Goal: Task Accomplishment & Management: Complete application form

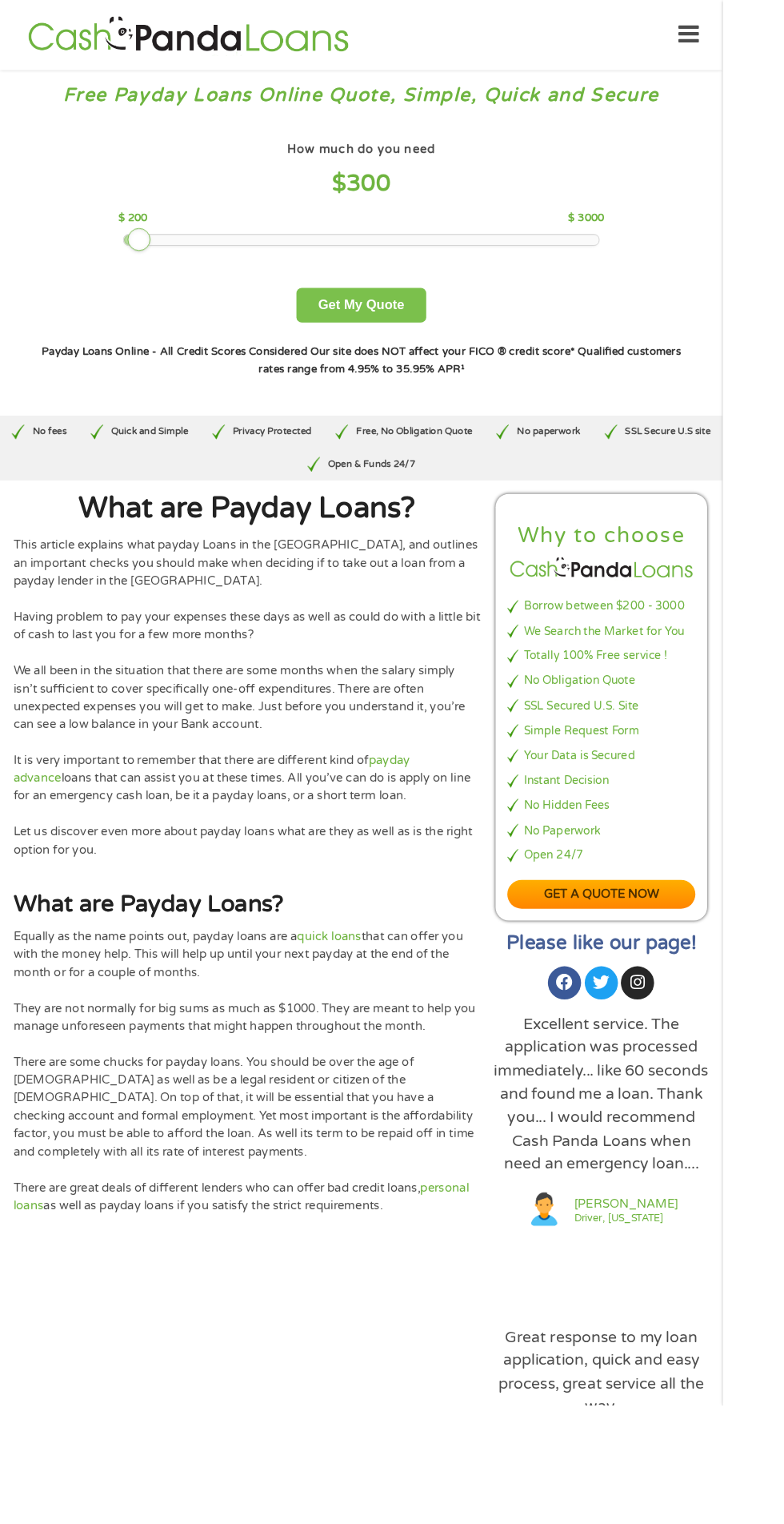
click at [400, 330] on button "Get My Quote" at bounding box center [392, 331] width 140 height 37
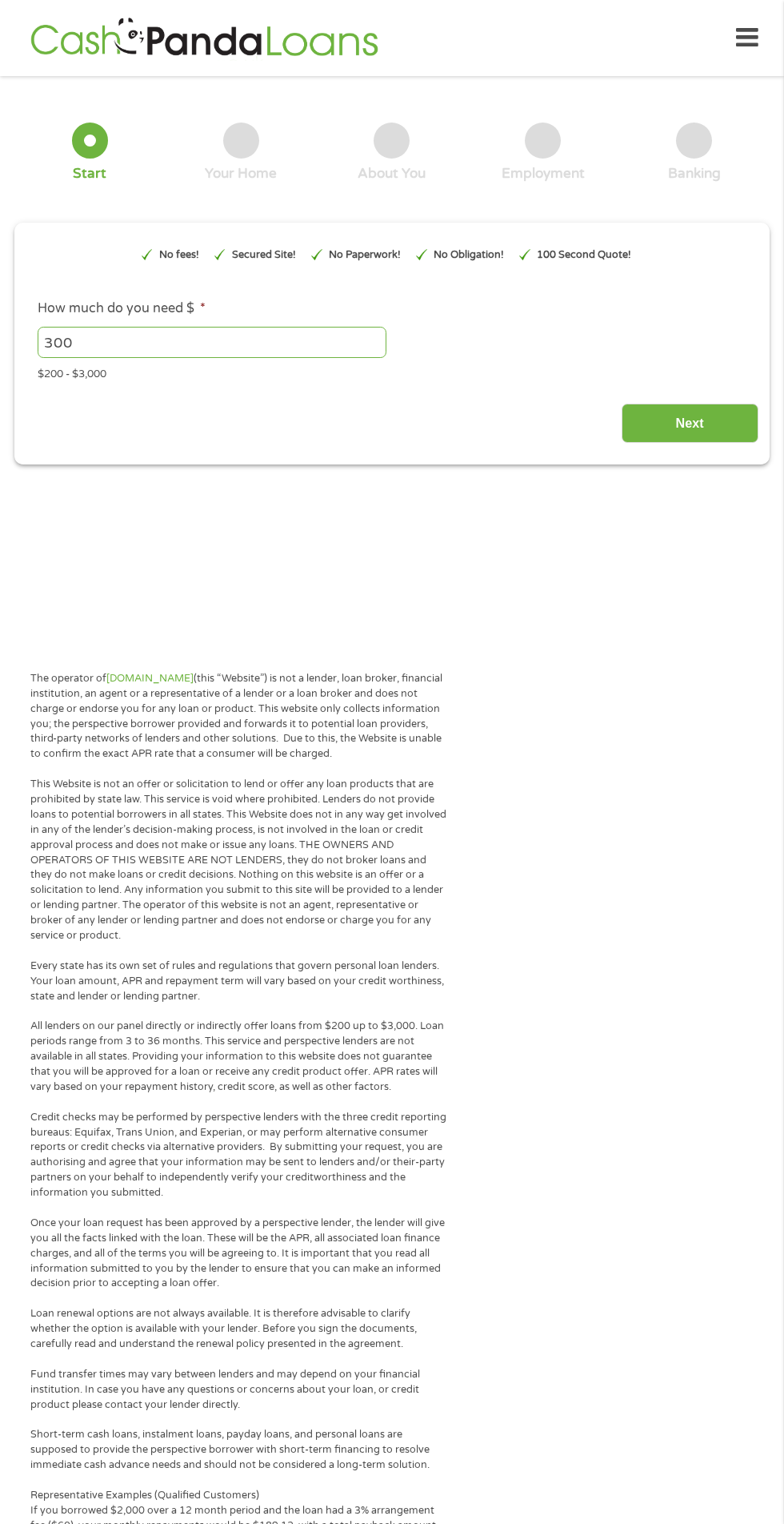
type input "EAIaIQobChMIssHKr9TgjwMVQw6tBh3w6gXGEAAYBCAAEgJG_fD_BwE"
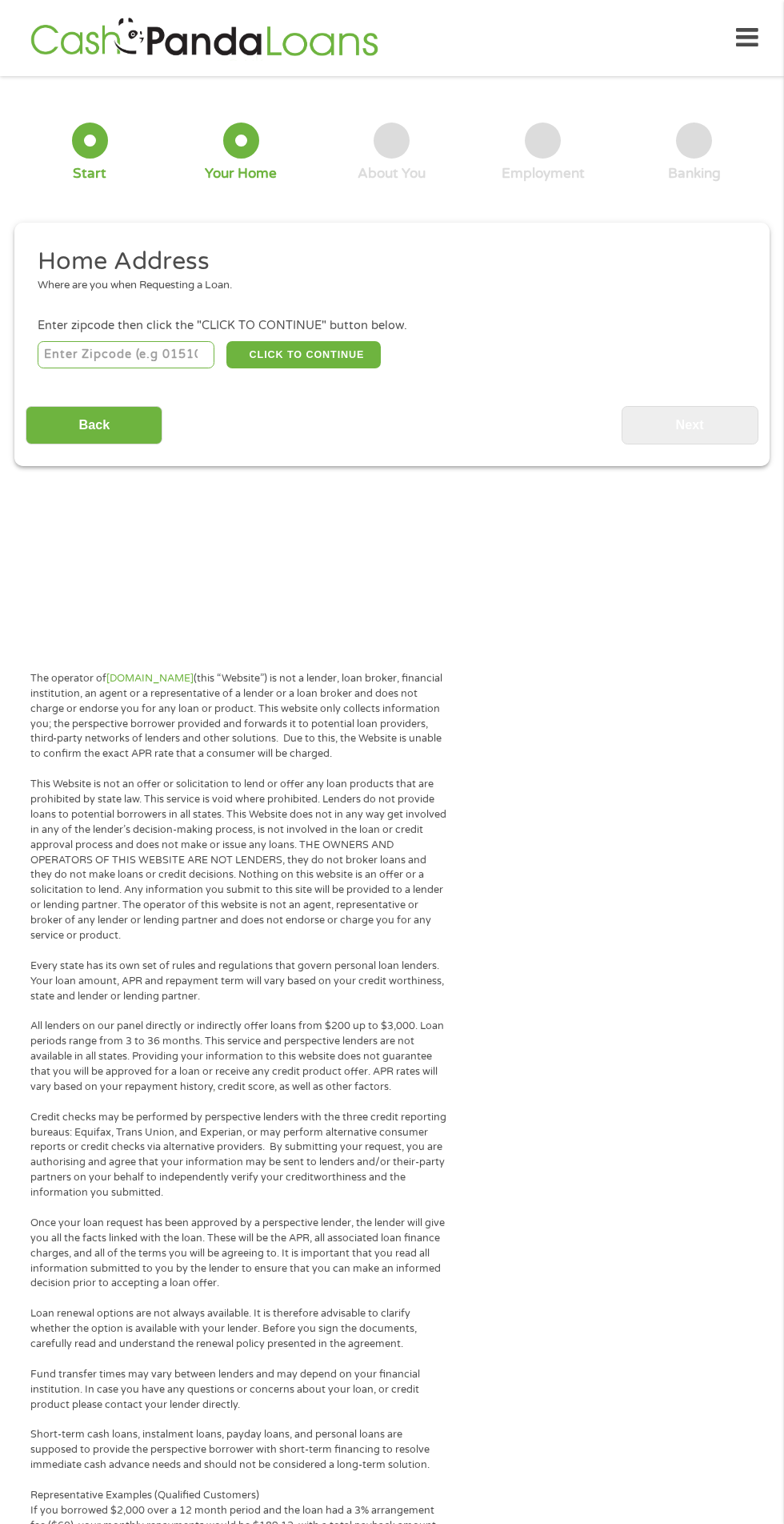
scroll to position [8, 0]
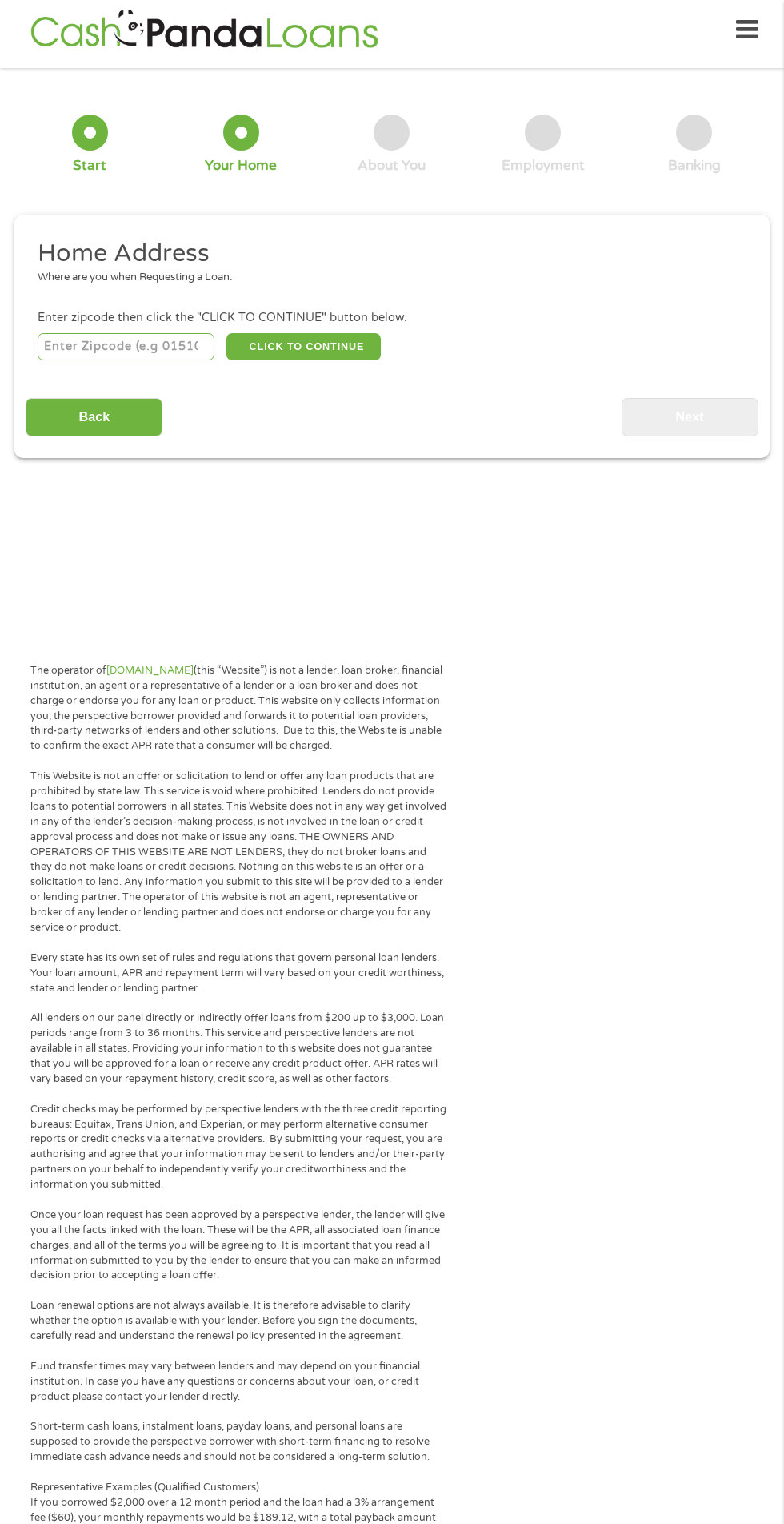
click at [162, 344] on input "number" at bounding box center [126, 346] width 178 height 27
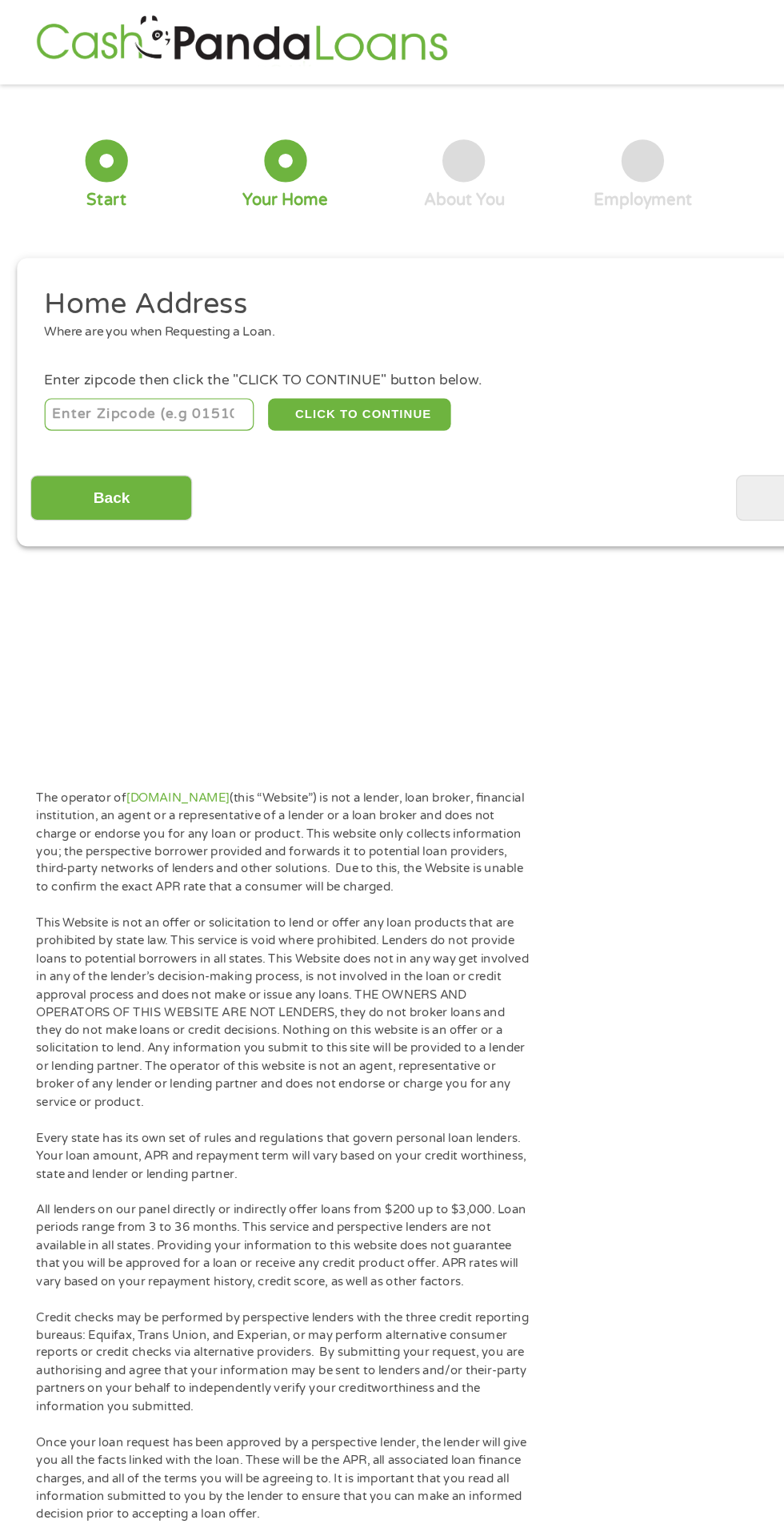
scroll to position [0, 0]
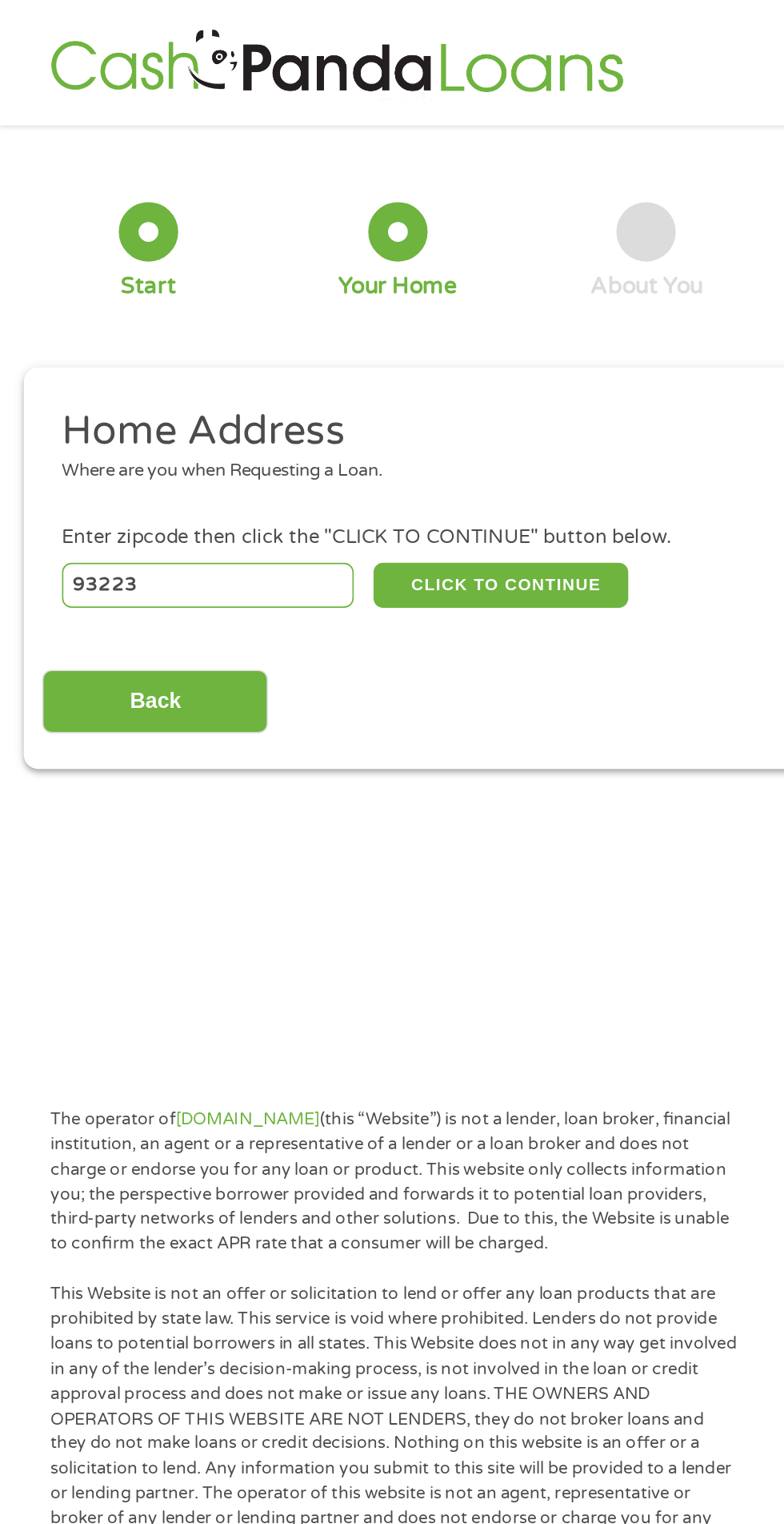
type input "93223"
click at [336, 359] on button "CLICK TO CONTINUE" at bounding box center [303, 354] width 154 height 27
type input "93223"
type input "Farmersville"
select select "California"
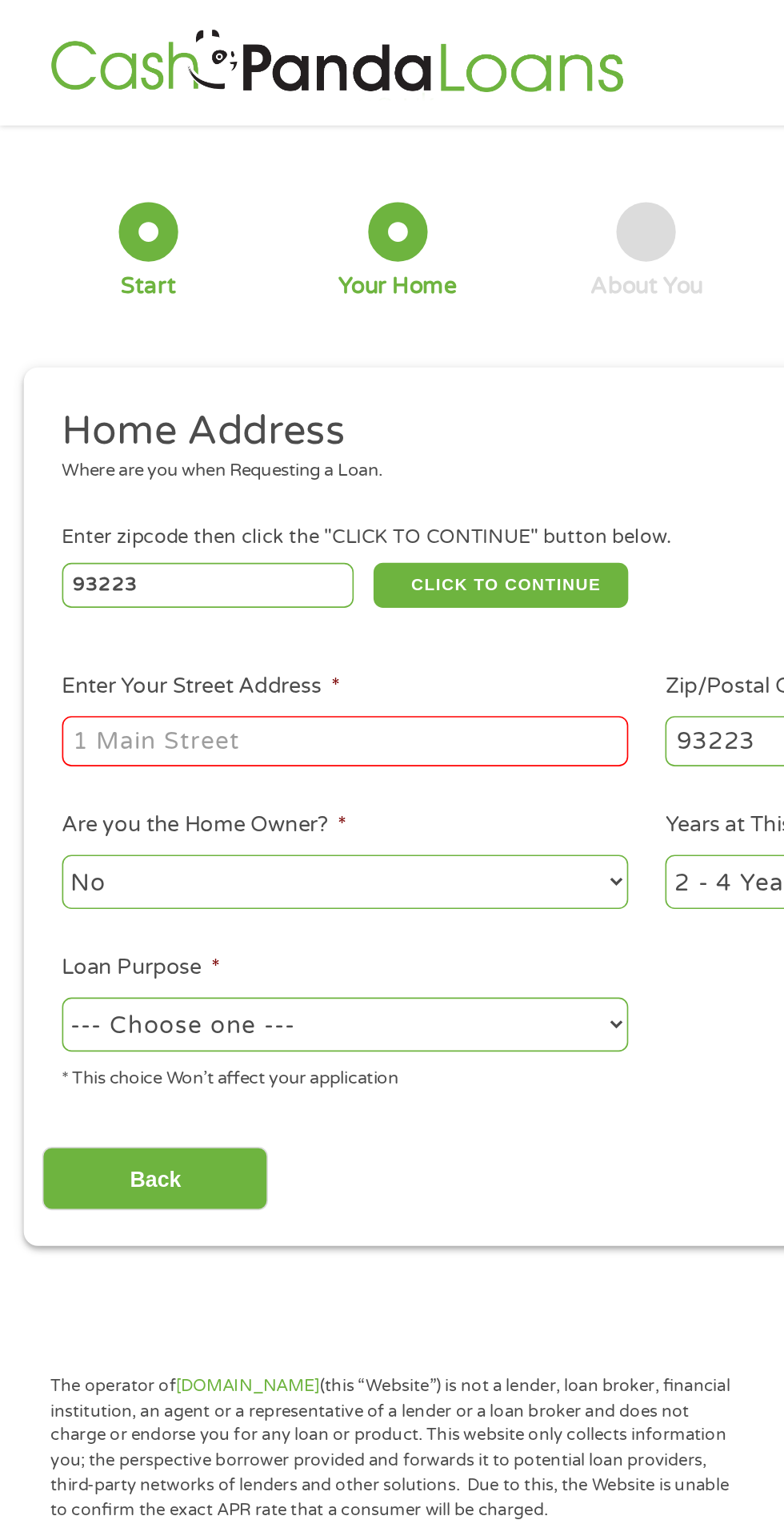
click at [316, 445] on input "Enter Your Street Address *" at bounding box center [209, 449] width 343 height 31
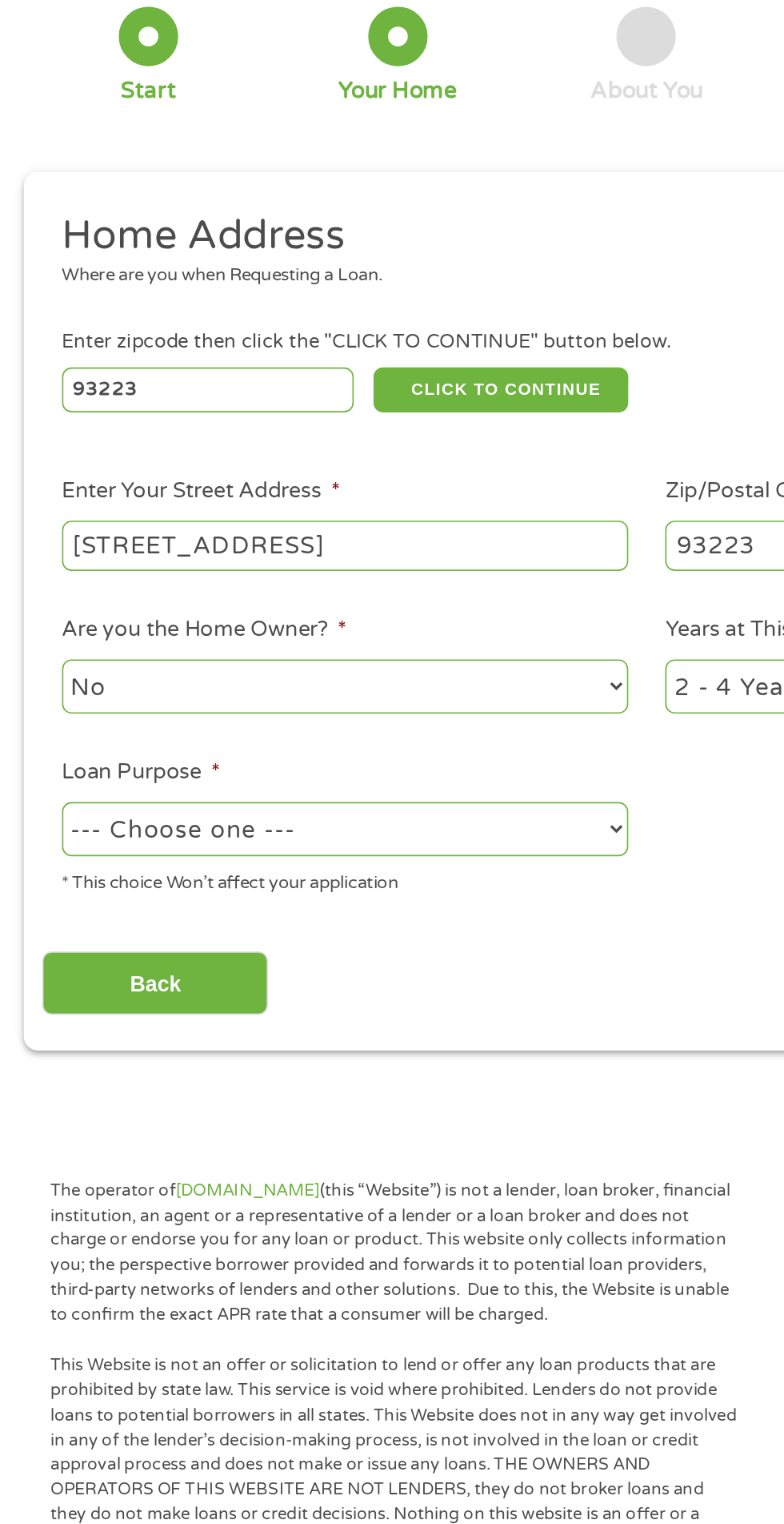
type input "297 N Shasta ave"
click at [302, 535] on select "No Yes" at bounding box center [209, 534] width 343 height 33
click at [37, 520] on select "No Yes" at bounding box center [209, 534] width 343 height 33
click at [328, 616] on select "--- Choose one --- Pay Bills Debt Consolidation Home Improvement Major Purchase…" at bounding box center [209, 621] width 343 height 33
select select "other"
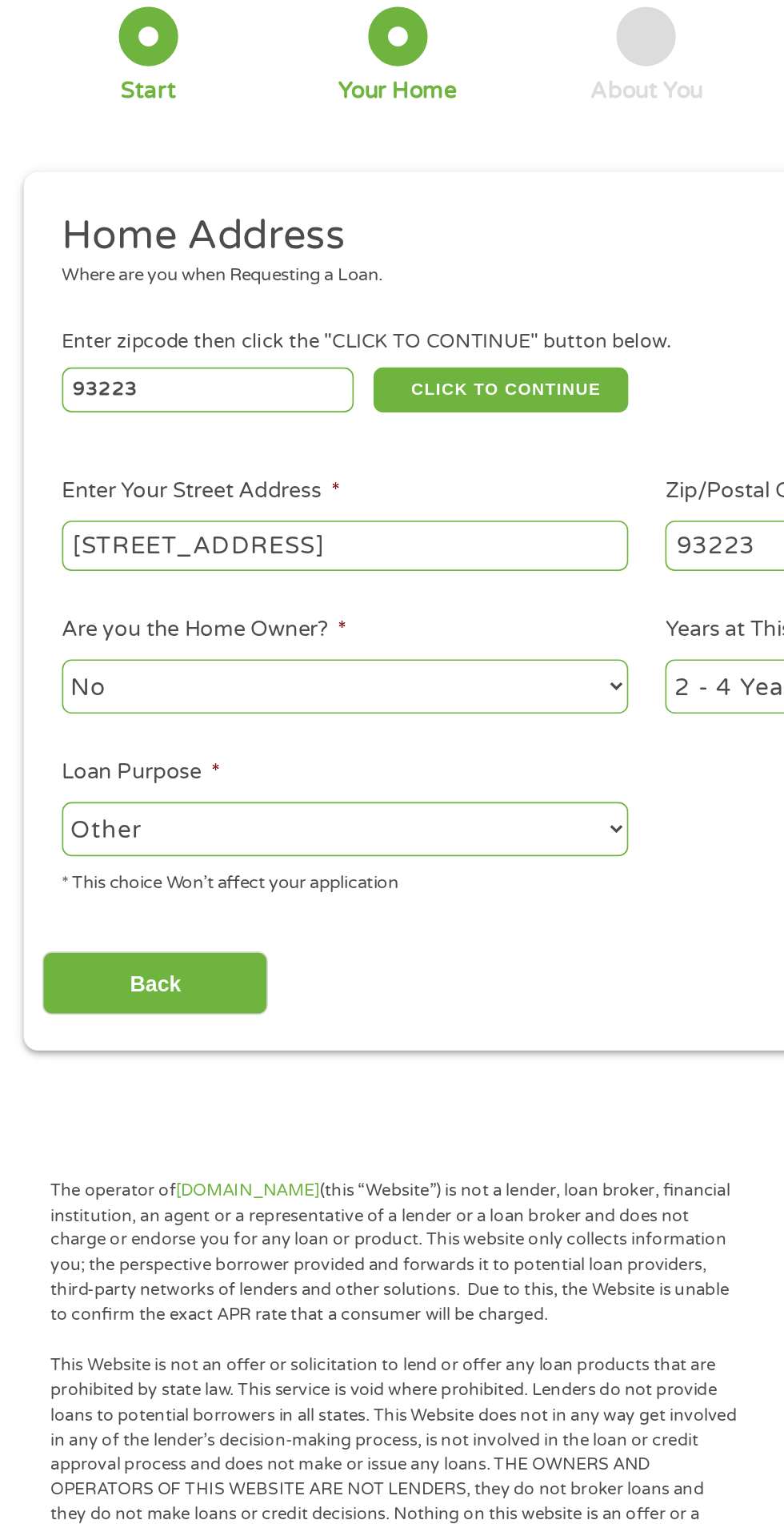
click at [37, 607] on select "--- Choose one --- Pay Bills Debt Consolidation Home Improvement Major Purchase…" at bounding box center [209, 621] width 343 height 33
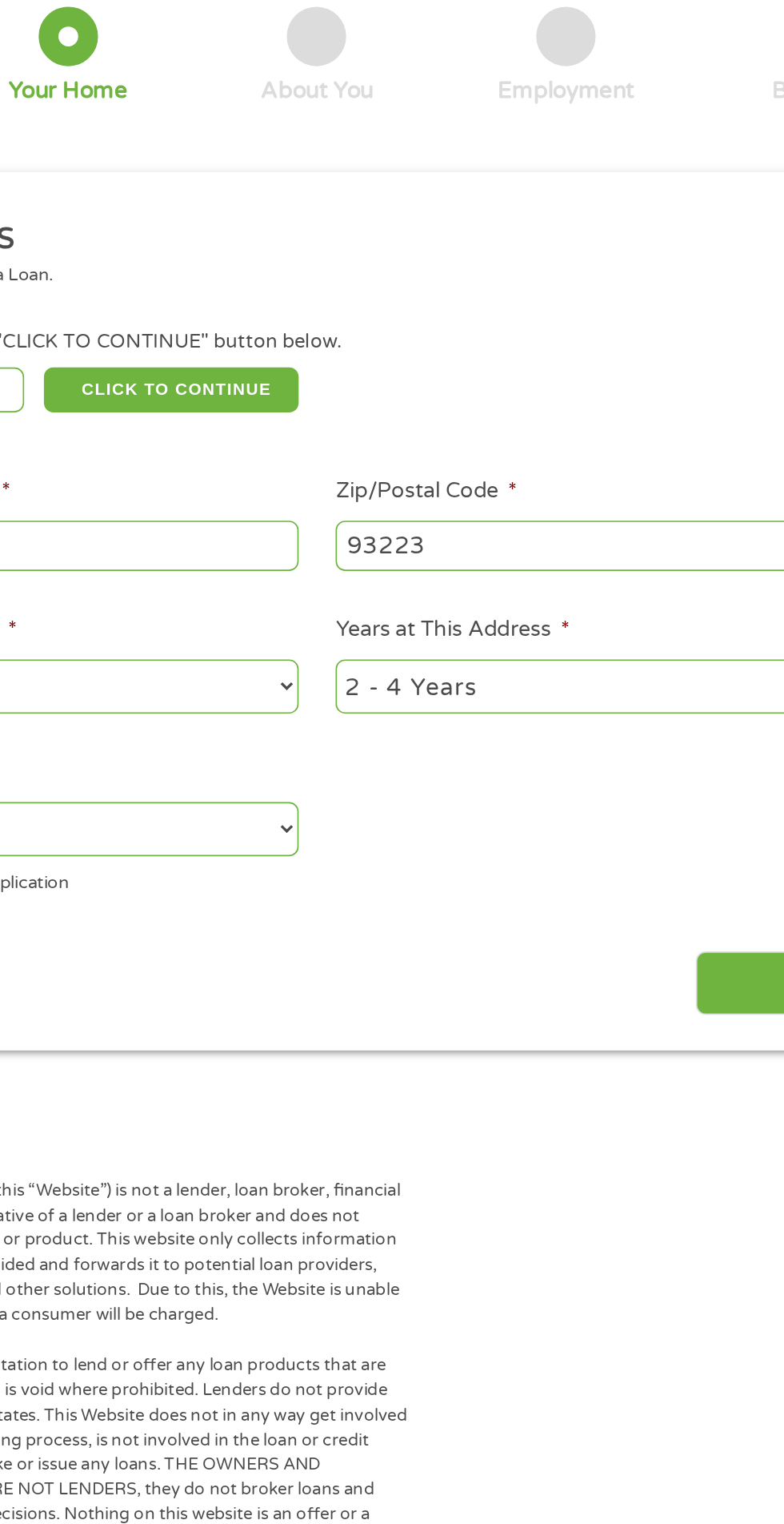
click at [557, 534] on select "1 Year or less 1 - 2 Years 2 - 4 Years Over 4 Years" at bounding box center [574, 534] width 343 height 33
select select "12months"
click at [403, 520] on select "1 Year or less 1 - 2 Years 2 - 4 Years Over 4 Years" at bounding box center [574, 534] width 343 height 33
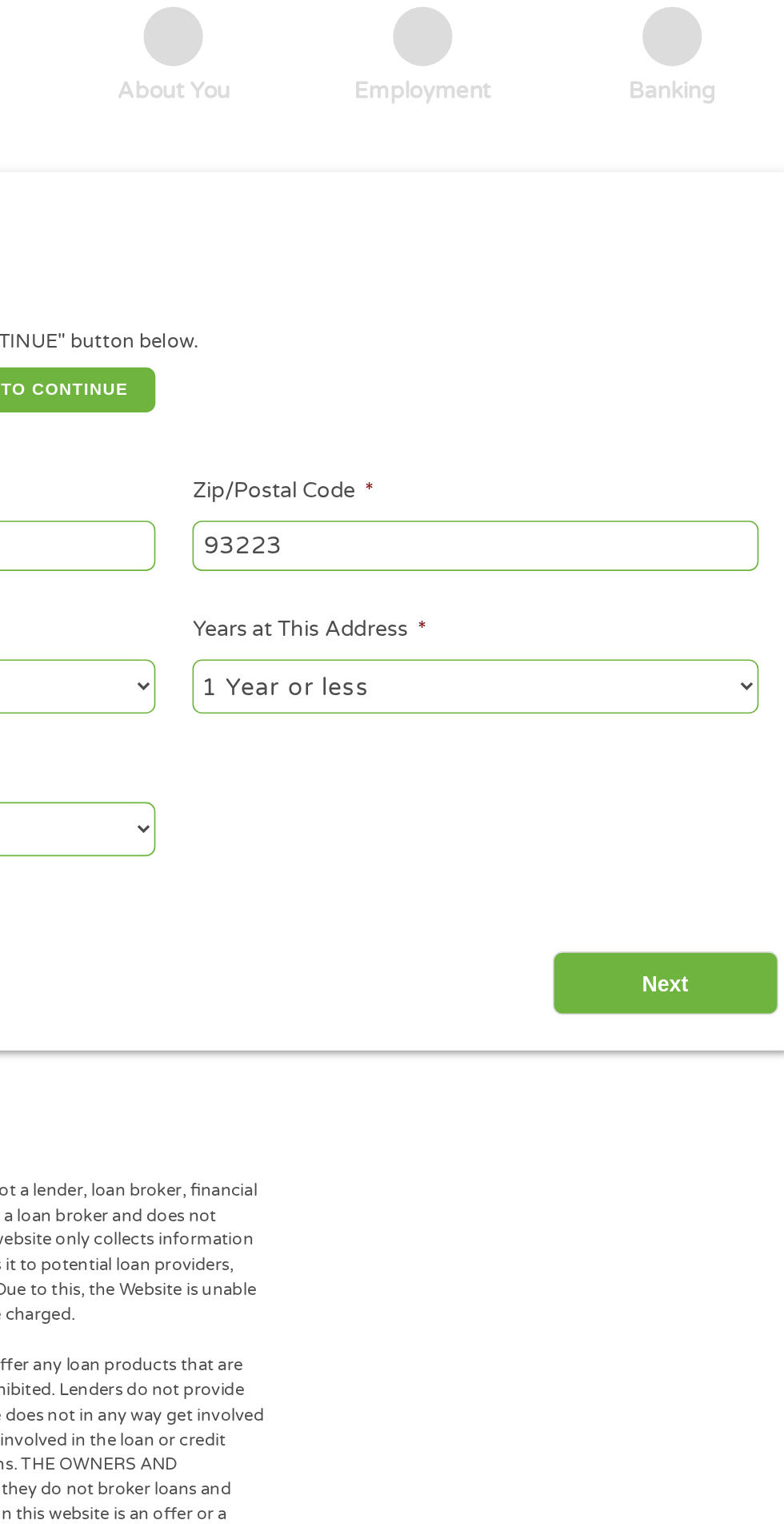
click at [692, 716] on input "Next" at bounding box center [690, 714] width 137 height 39
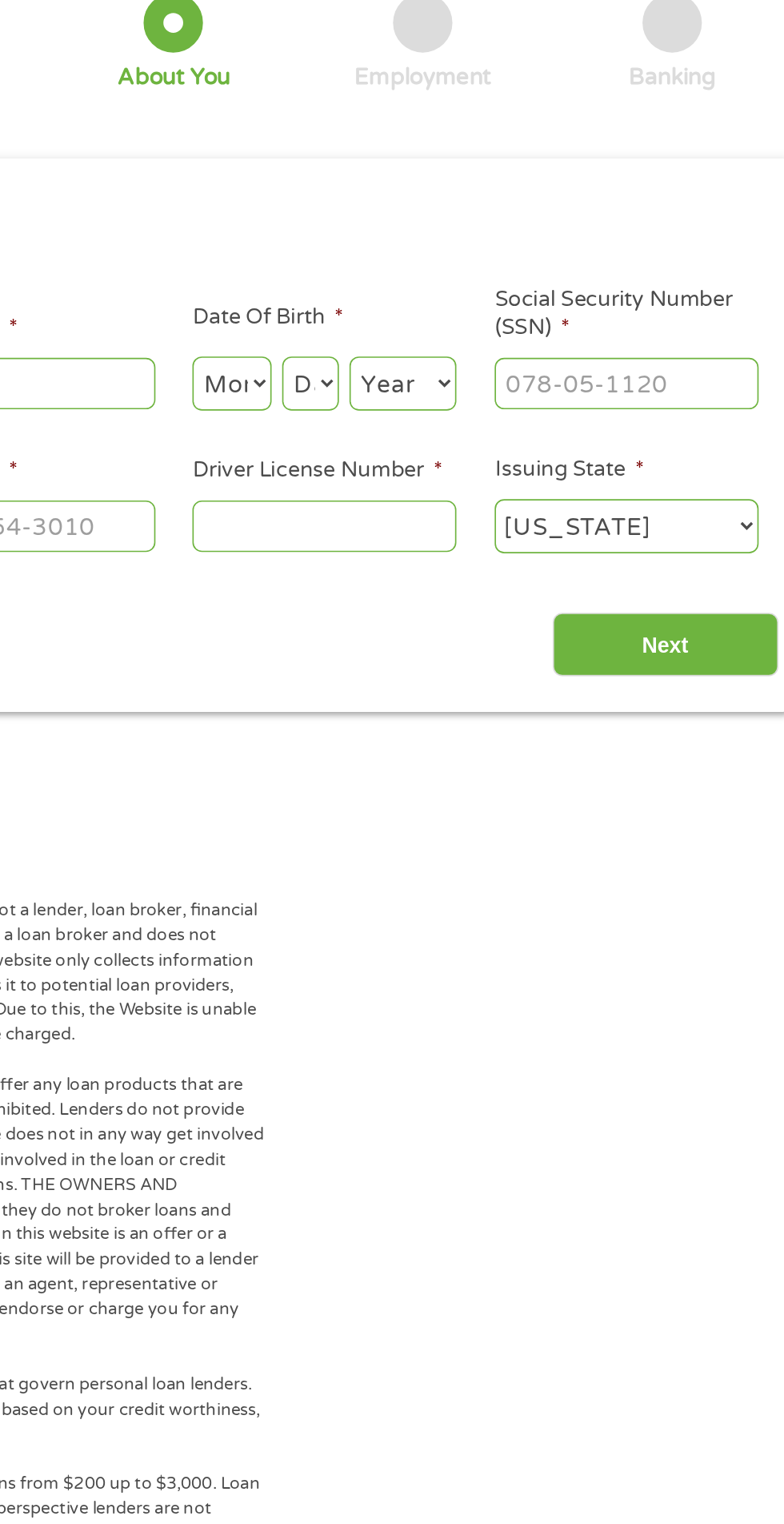
scroll to position [7, 7]
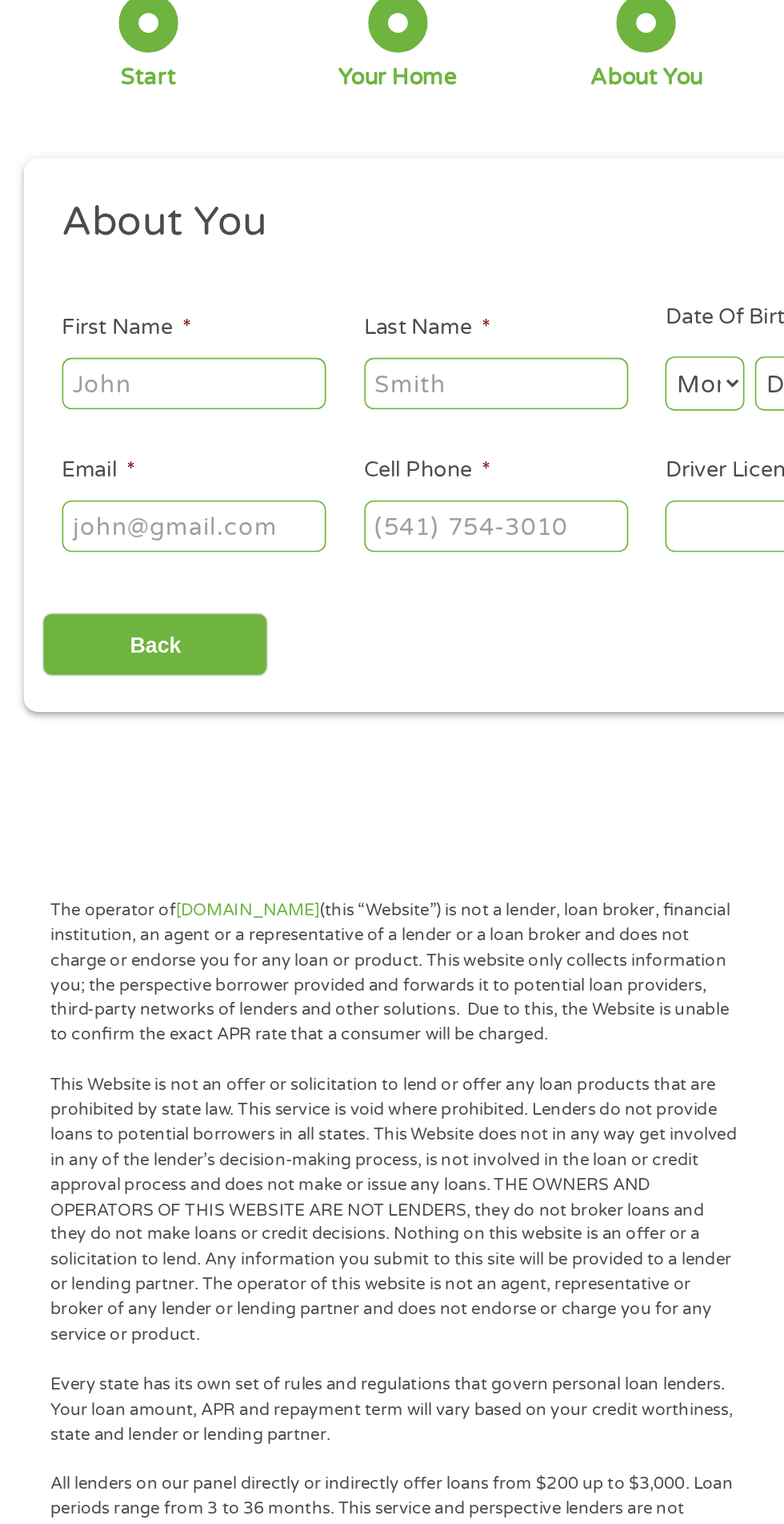
click at [151, 347] on input "First Name *" at bounding box center [117, 350] width 160 height 31
type input "adrienne"
type input "trejo"
type input "adriennetrejo21@gmail.com"
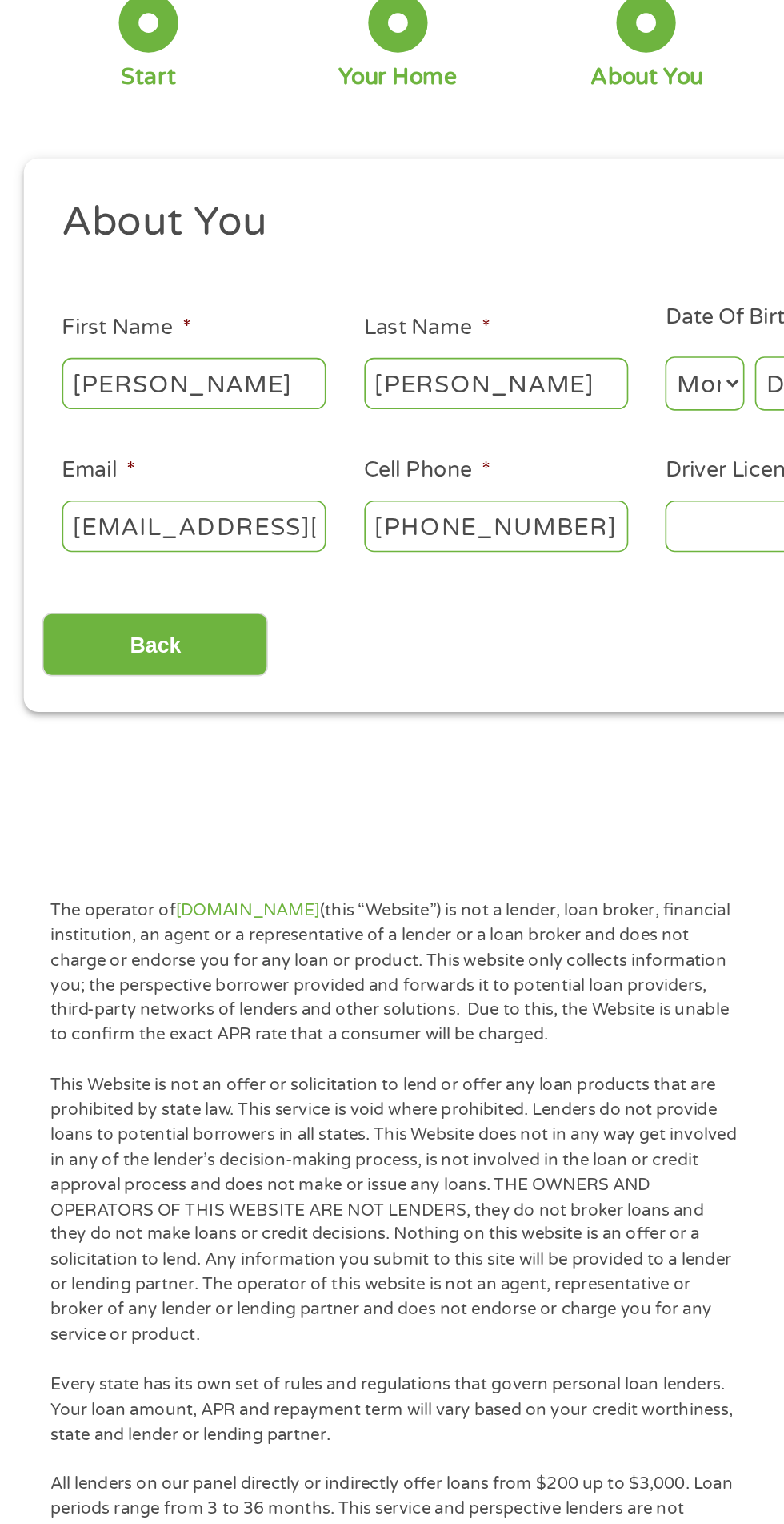
click at [330, 439] on input "(559) 241-4170" at bounding box center [300, 437] width 160 height 31
type input "(559) 202-5997"
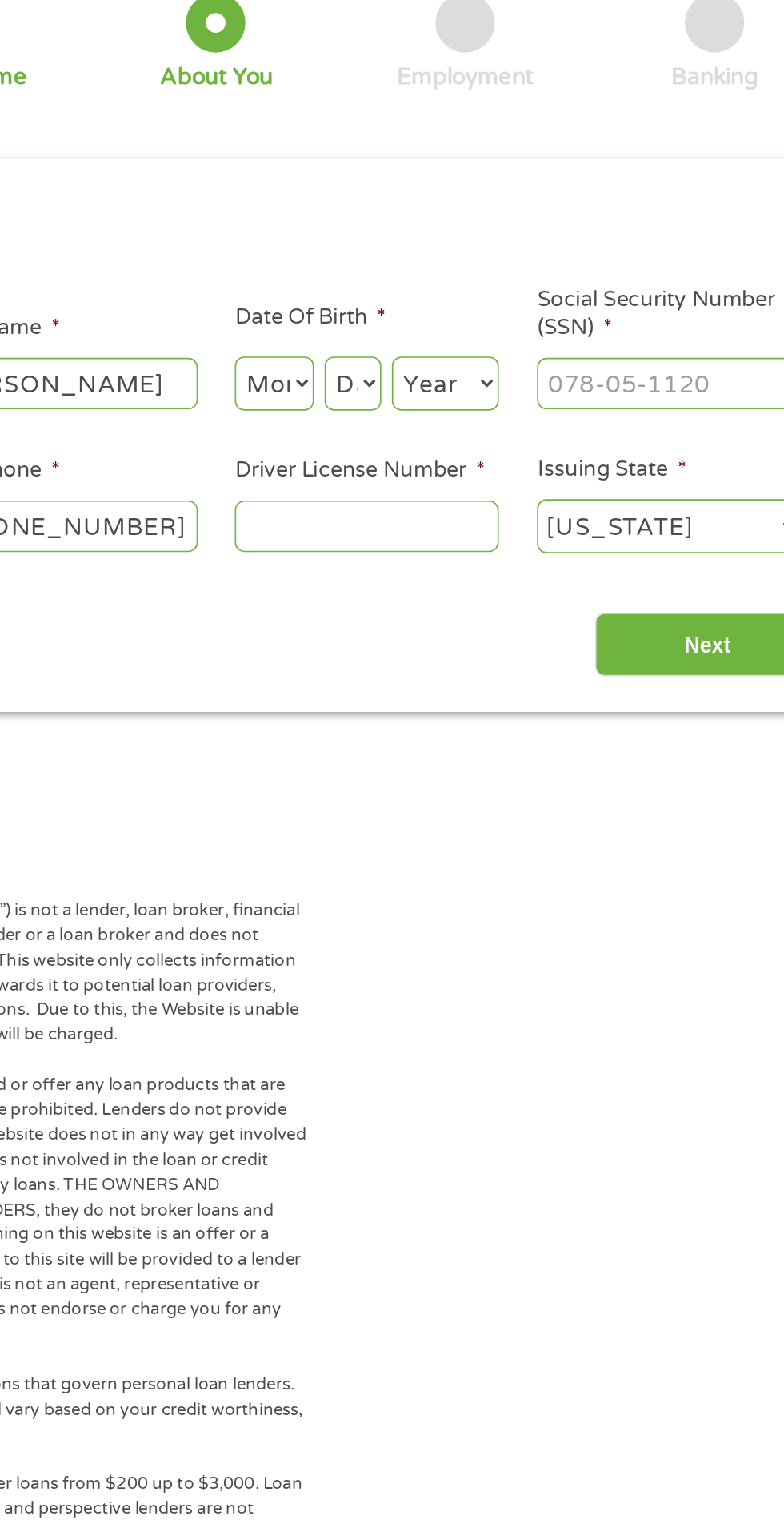
click at [509, 435] on input "Driver License Number *" at bounding box center [483, 437] width 160 height 31
type input "b7488845"
click at [446, 352] on select "Month 1 2 3 4 5 6 7 8 9 10 11 12" at bounding box center [427, 351] width 48 height 33
select select "5"
click at [403, 335] on select "Month 1 2 3 4 5 6 7 8 9 10 11 12" at bounding box center [427, 351] width 48 height 33
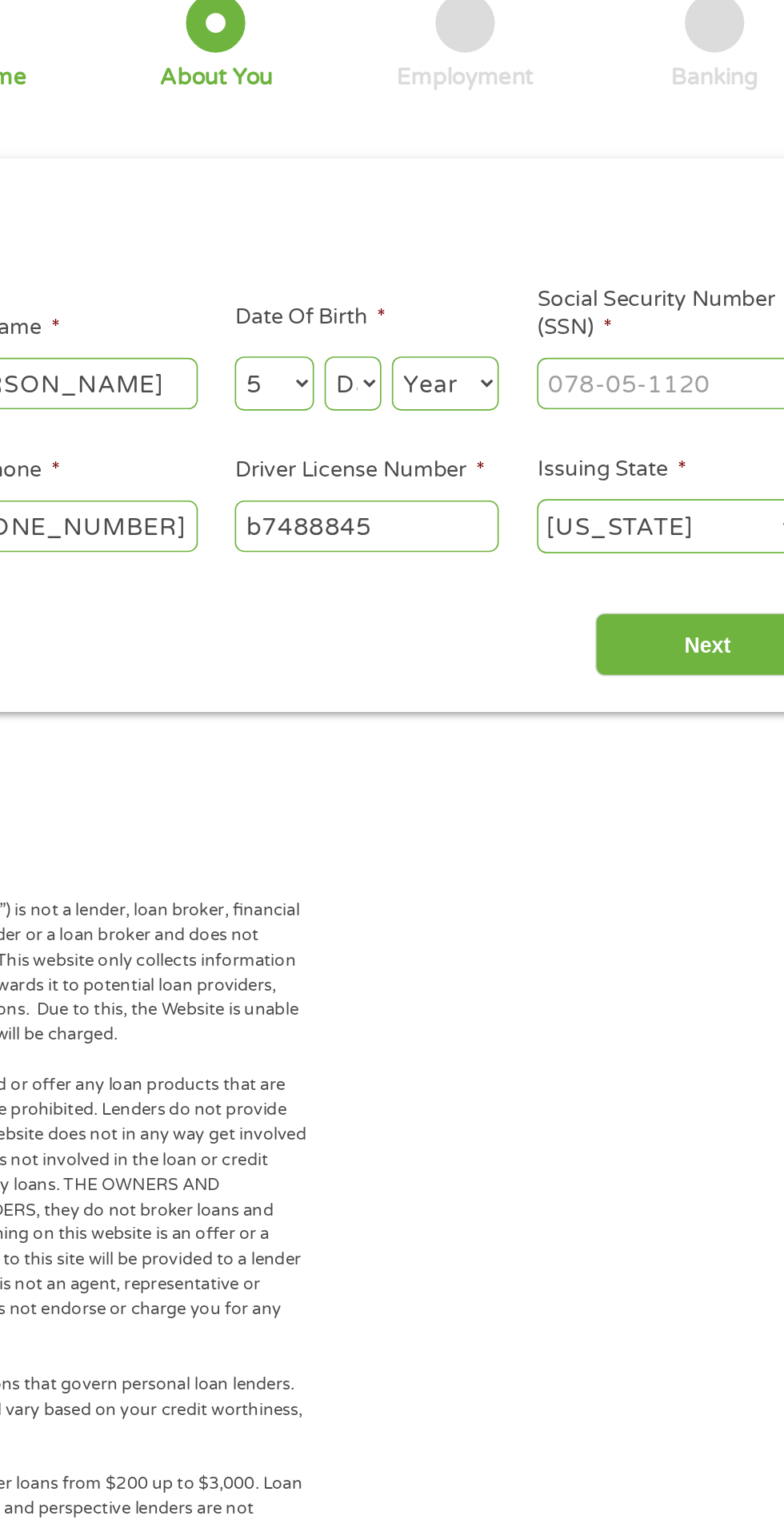
click at [477, 365] on select "Day 1 2 3 4 5 6 7 8 9 10 11 12 13 14 15 16 17 18 19 20 21 22 23 24 25 26 27 28 …" at bounding box center [474, 351] width 35 height 33
select select "7"
click at [457, 335] on select "Day 1 2 3 4 5 6 7 8 9 10 11 12 13 14 15 16 17 18 19 20 21 22 23 24 25 26 27 28 …" at bounding box center [474, 351] width 35 height 33
click at [530, 352] on select "Year 2007 2006 2005 2004 2003 2002 2001 2000 1999 1998 1997 1996 1995 1994 1993…" at bounding box center [530, 351] width 65 height 33
select select "1980"
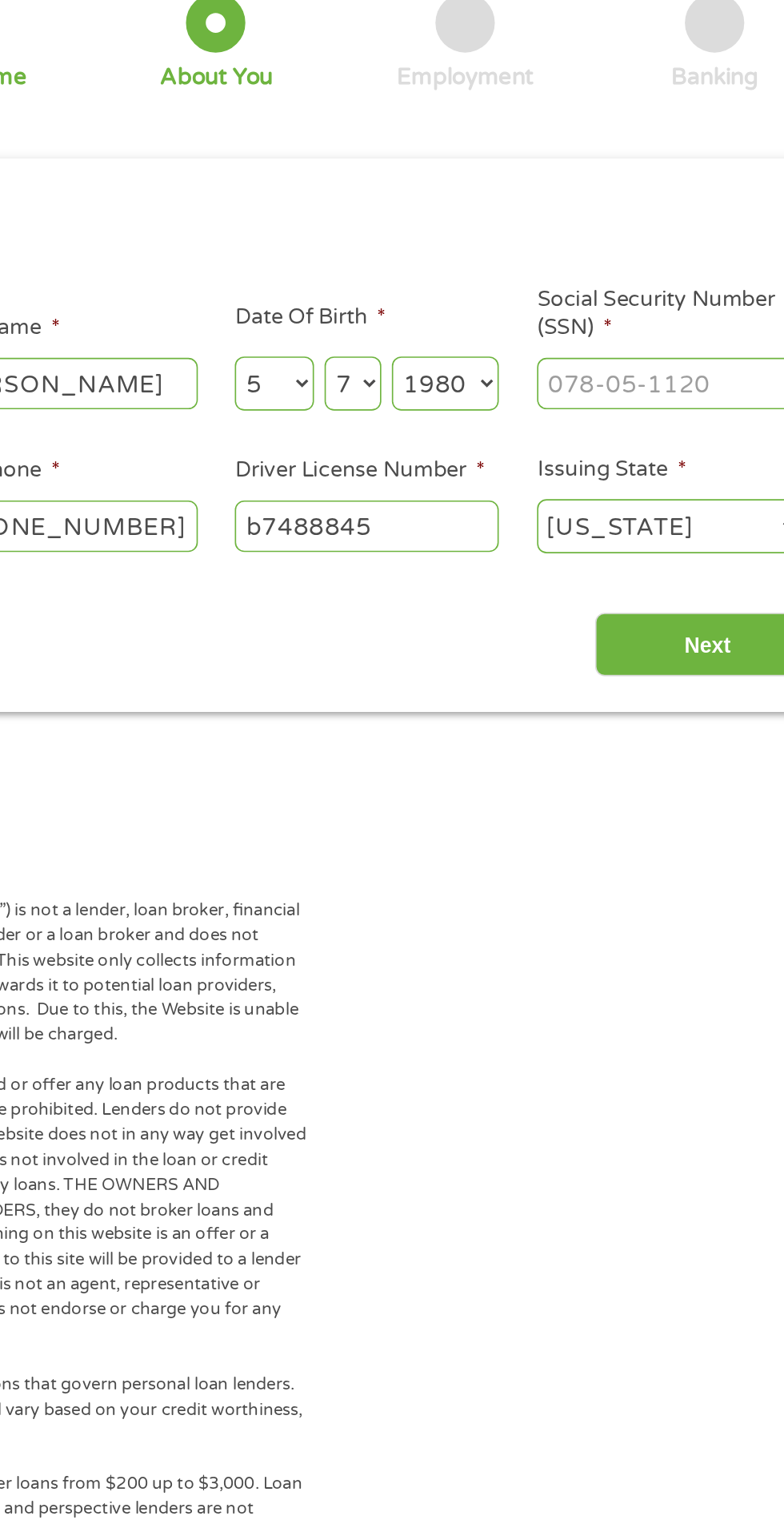
click at [499, 335] on select "Year 2007 2006 2005 2004 2003 2002 2001 2000 1999 1998 1997 1996 1995 1994 1993…" at bounding box center [530, 351] width 65 height 33
click at [664, 356] on input "Social Security Number (SSN) *" at bounding box center [666, 350] width 160 height 31
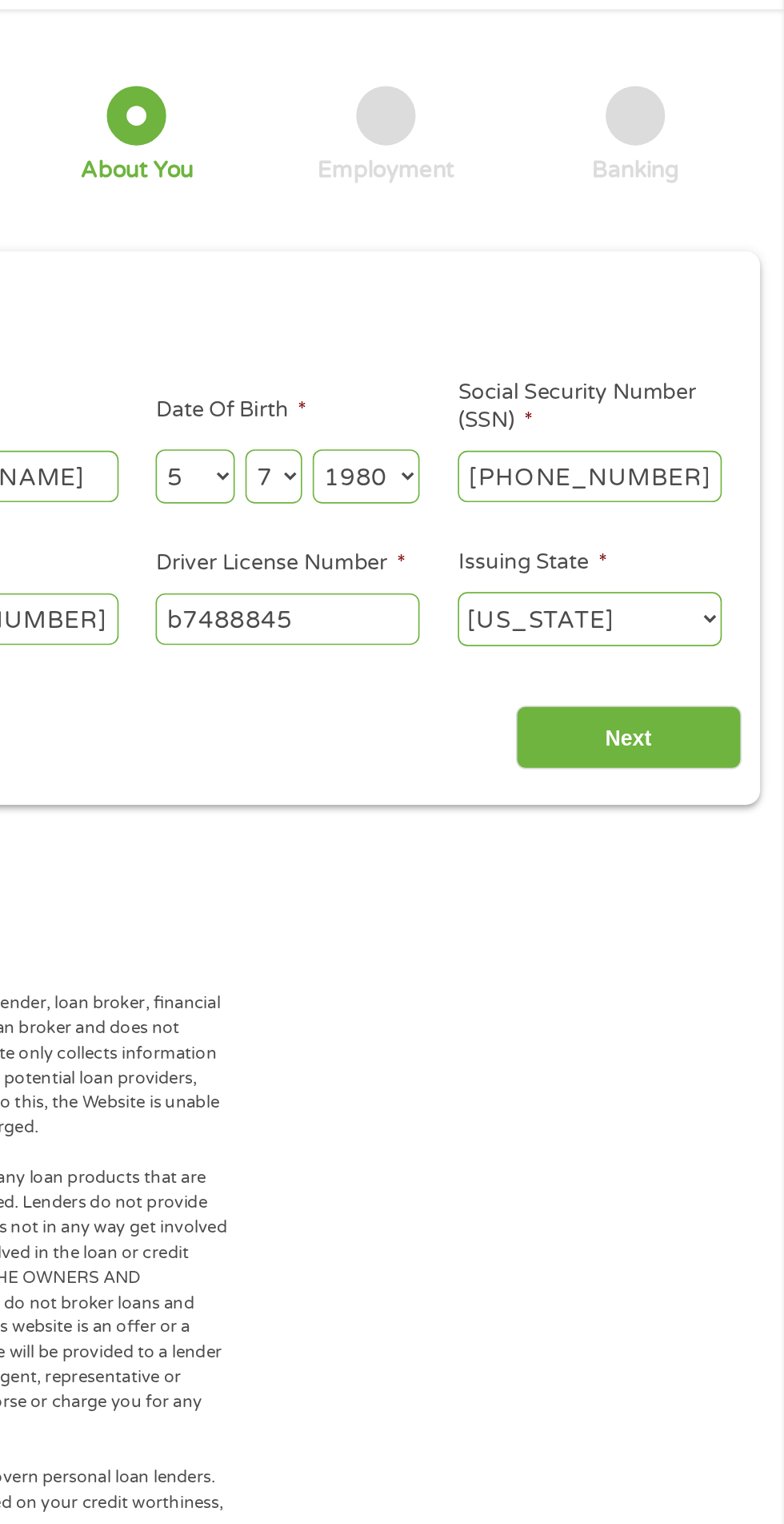
type input "626-16-6968"
click at [717, 516] on input "Next" at bounding box center [690, 509] width 137 height 39
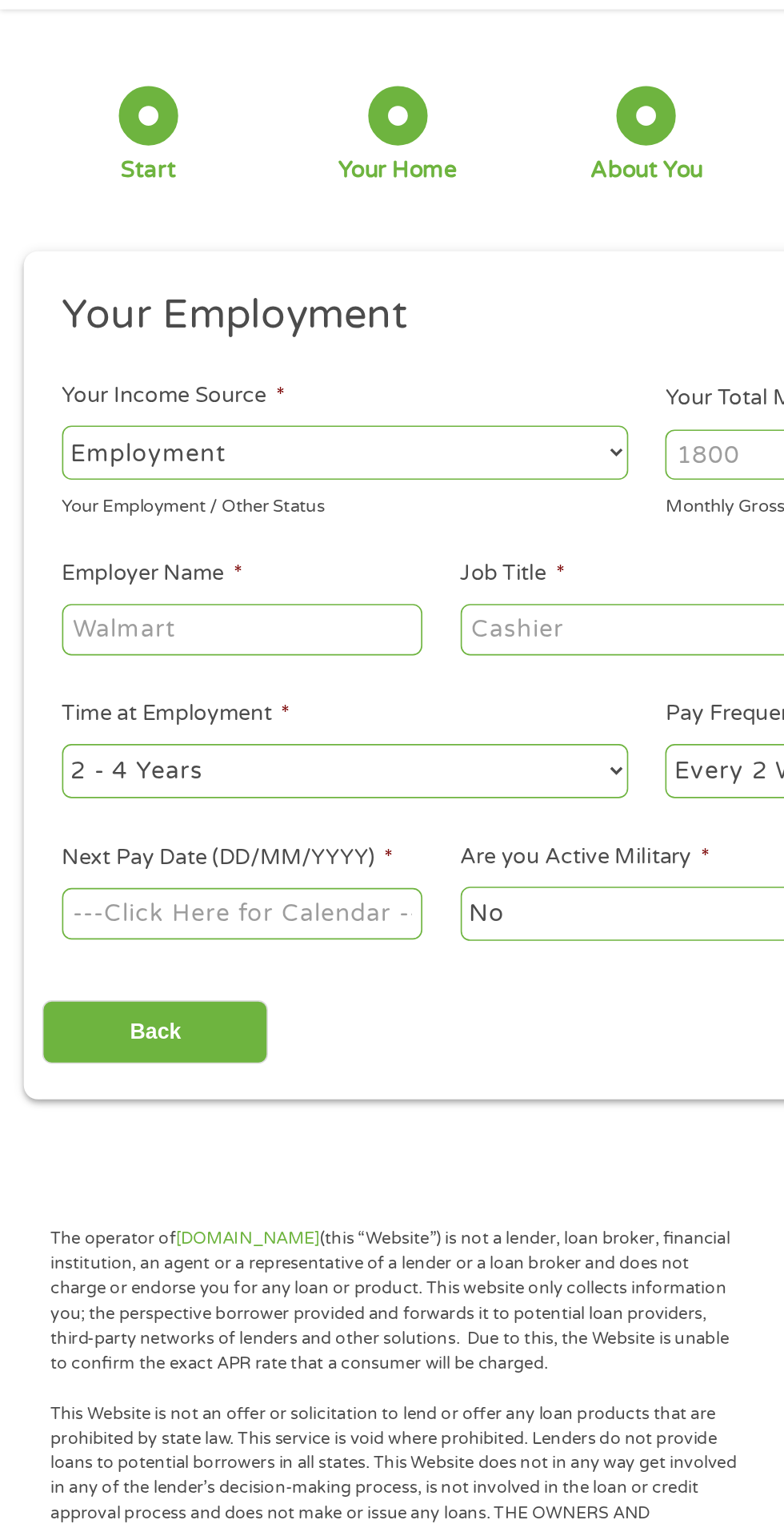
click at [312, 328] on select "--- Choose one --- Employment Self Employed Benefits" at bounding box center [209, 336] width 343 height 33
select select "benefits"
click at [37, 320] on select "--- Choose one --- Employment Self Employed Benefits" at bounding box center [209, 336] width 343 height 33
type input "Other"
type input "(559) 202-5997"
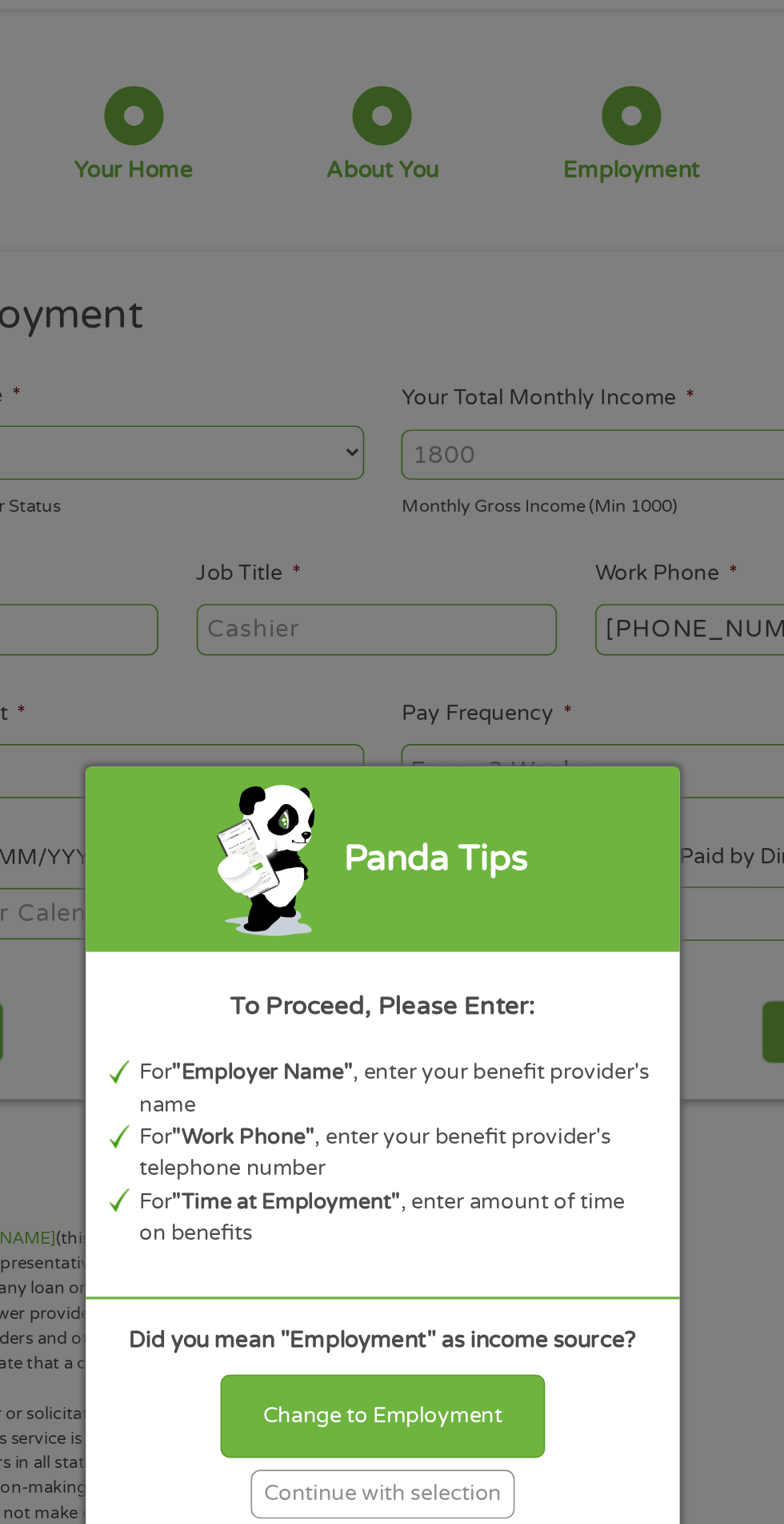
click at [434, 971] on div "Continue with selection" at bounding box center [392, 968] width 160 height 30
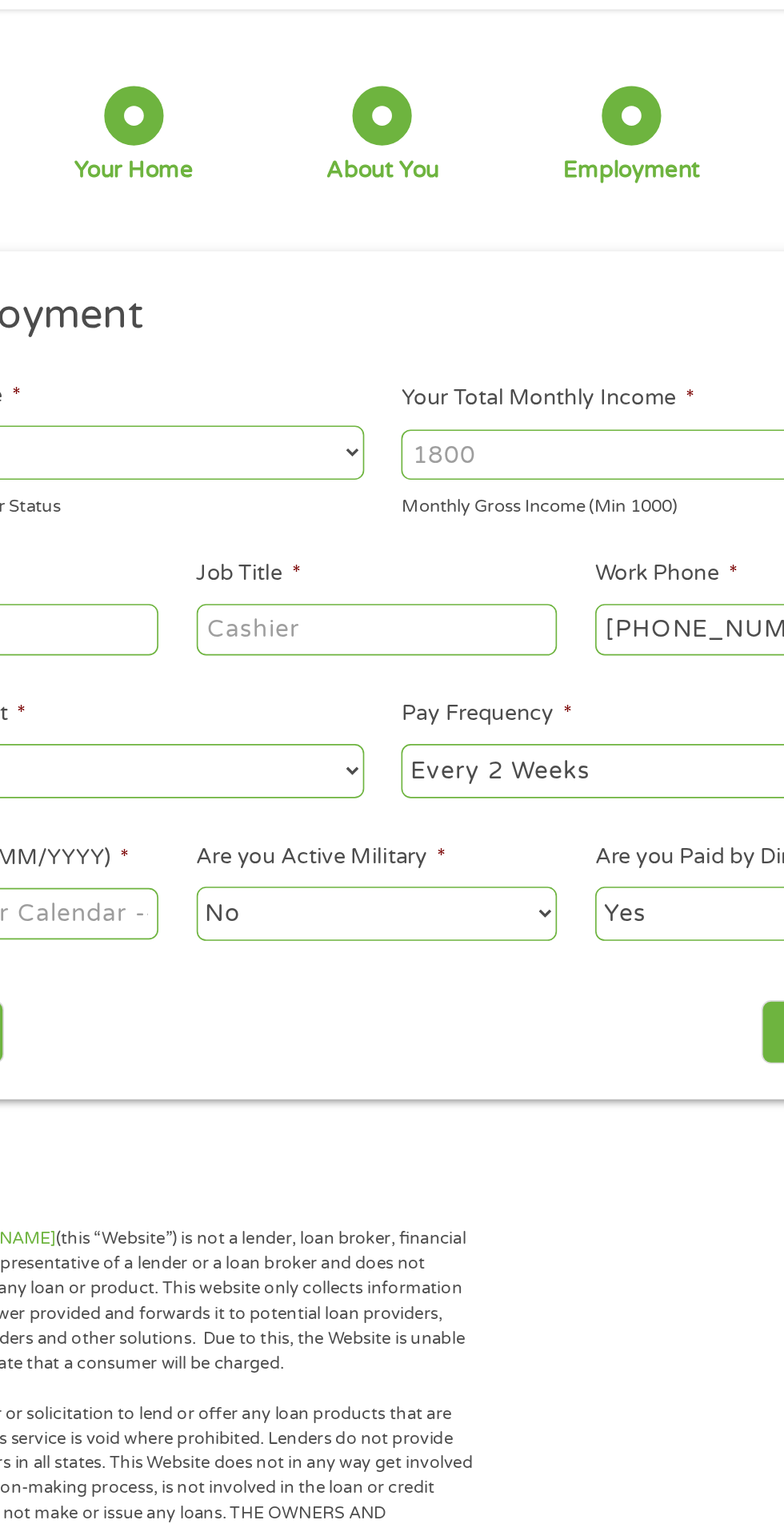
click at [539, 330] on input "Your Total Monthly Income *" at bounding box center [574, 338] width 343 height 31
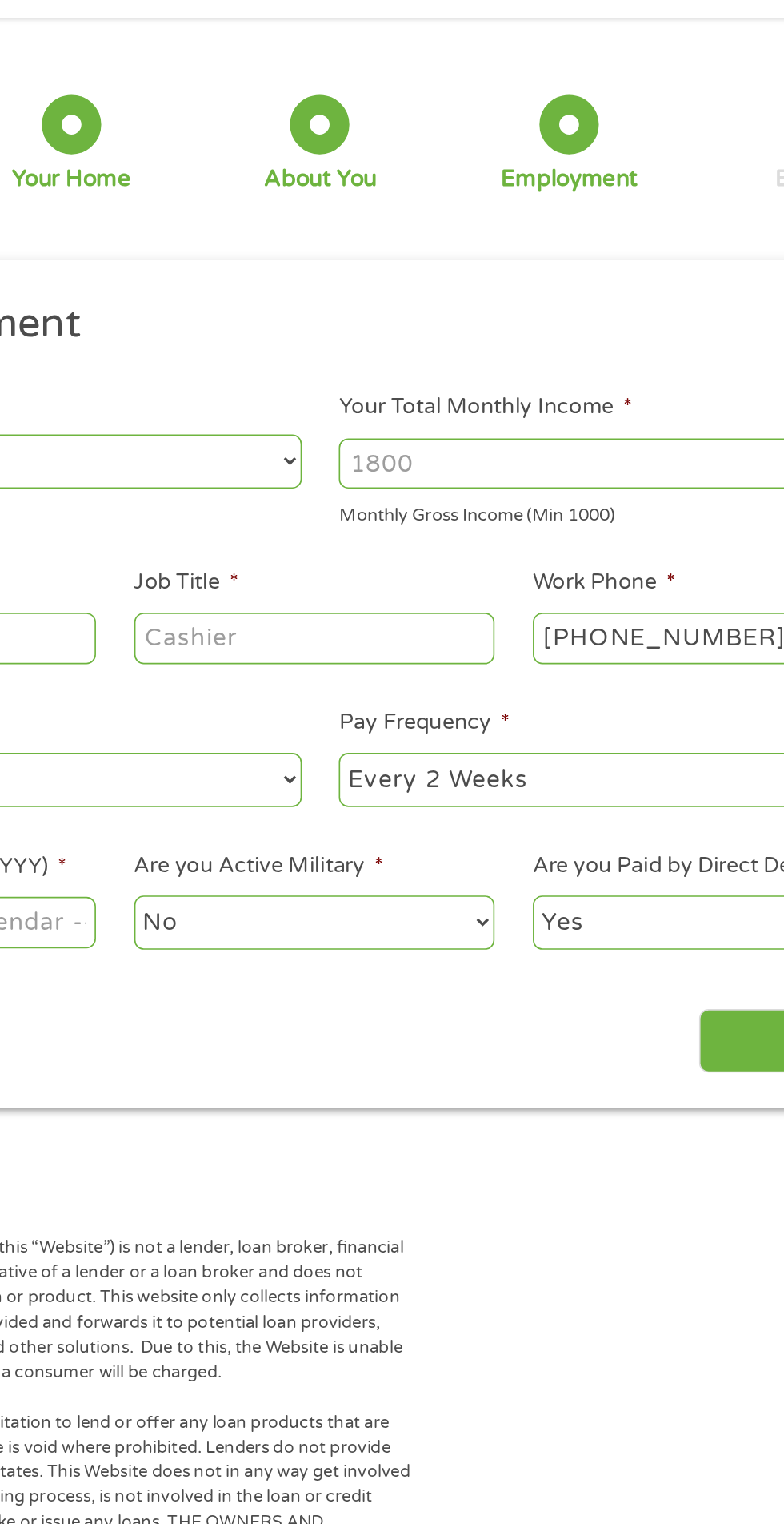
scroll to position [7, 0]
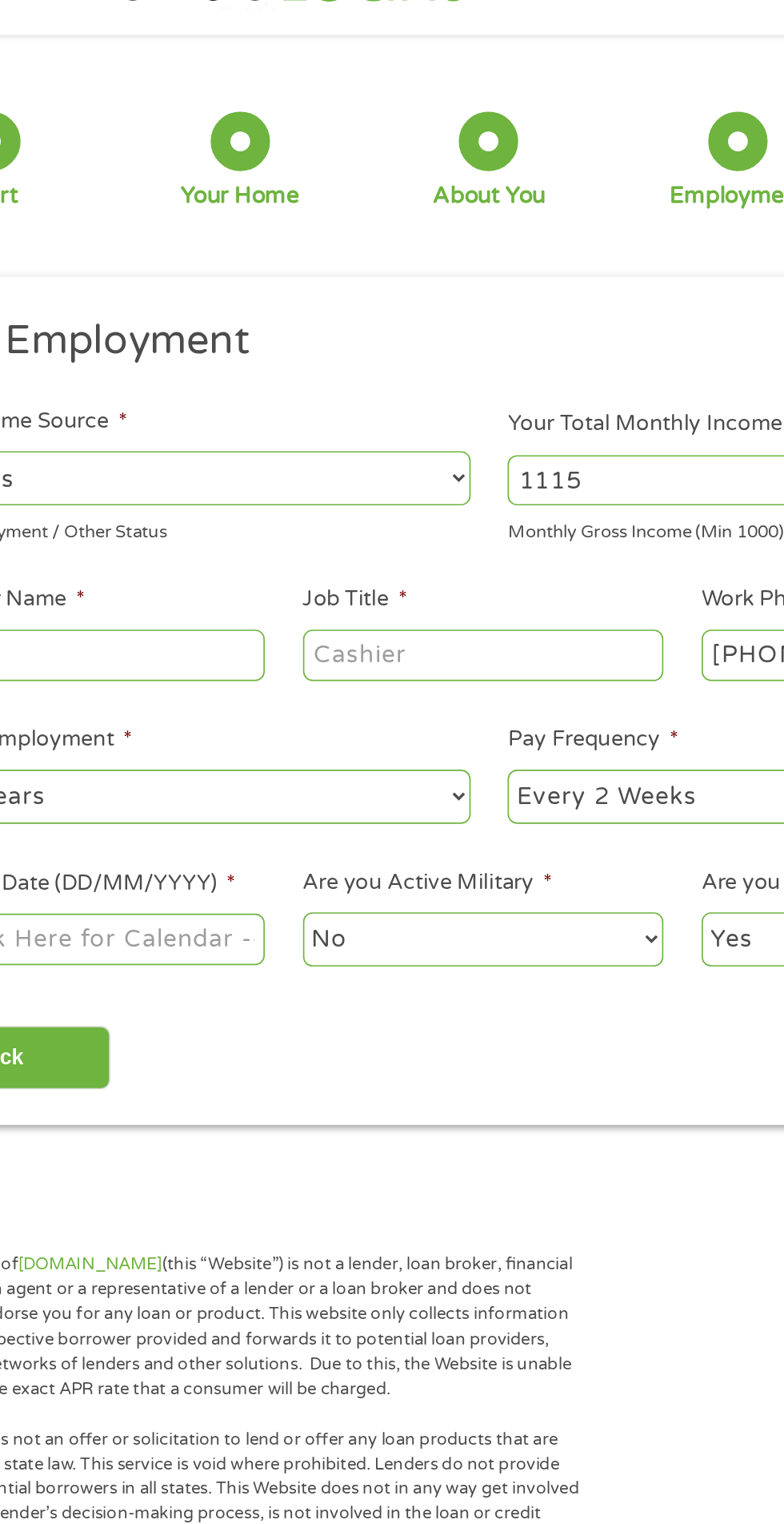
type input "1115"
click at [419, 445] on input "Job Title *" at bounding box center [389, 444] width 219 height 31
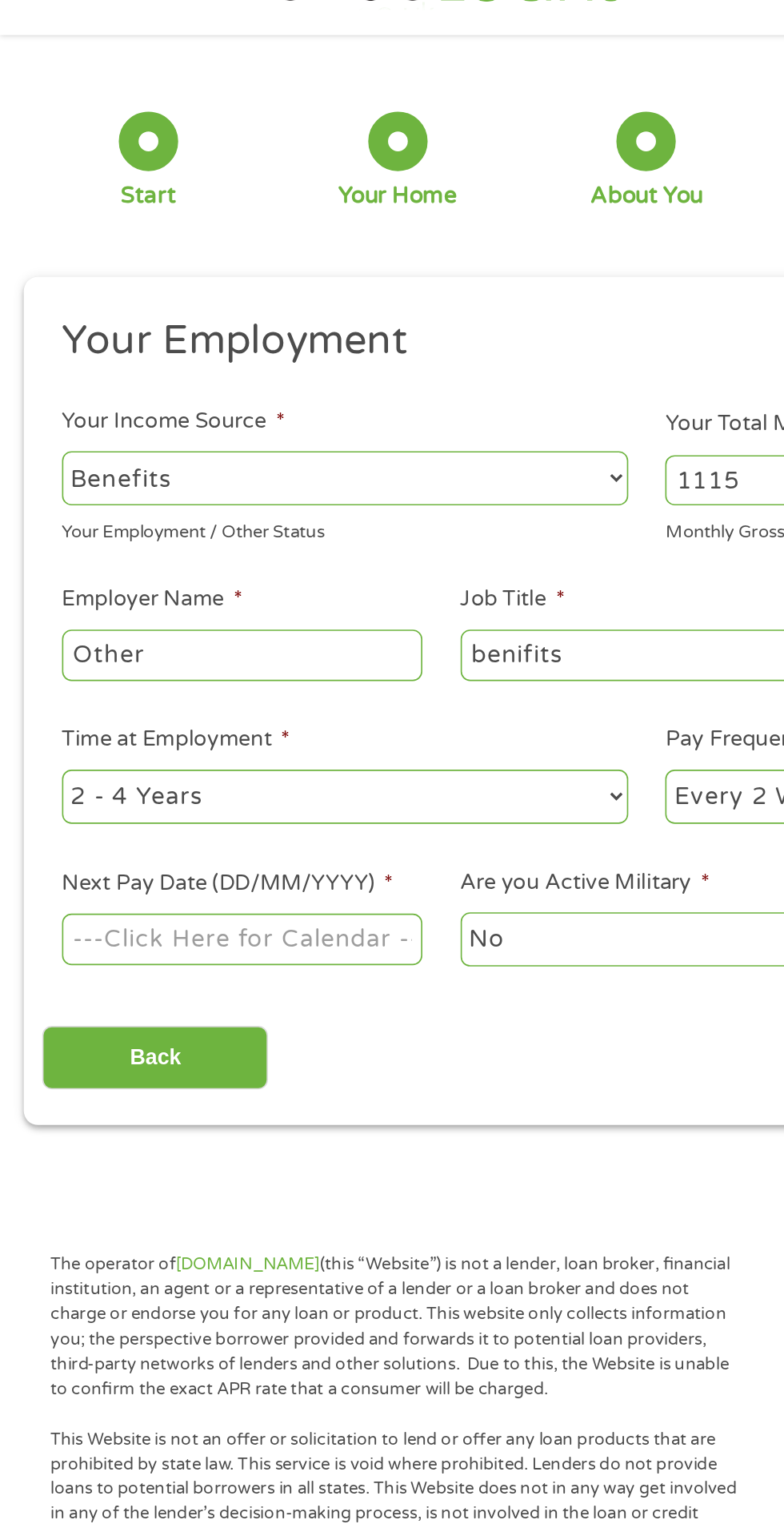
type input "benifits"
click at [275, 529] on select "--- Choose one --- 1 Year or less 1 - 2 Years 2 - 4 Years Over 4 Years" at bounding box center [209, 530] width 343 height 33
select select "24months"
click at [37, 514] on select "--- Choose one --- 1 Year or less 1 - 2 Years 2 - 4 Years Over 4 Years" at bounding box center [209, 530] width 343 height 33
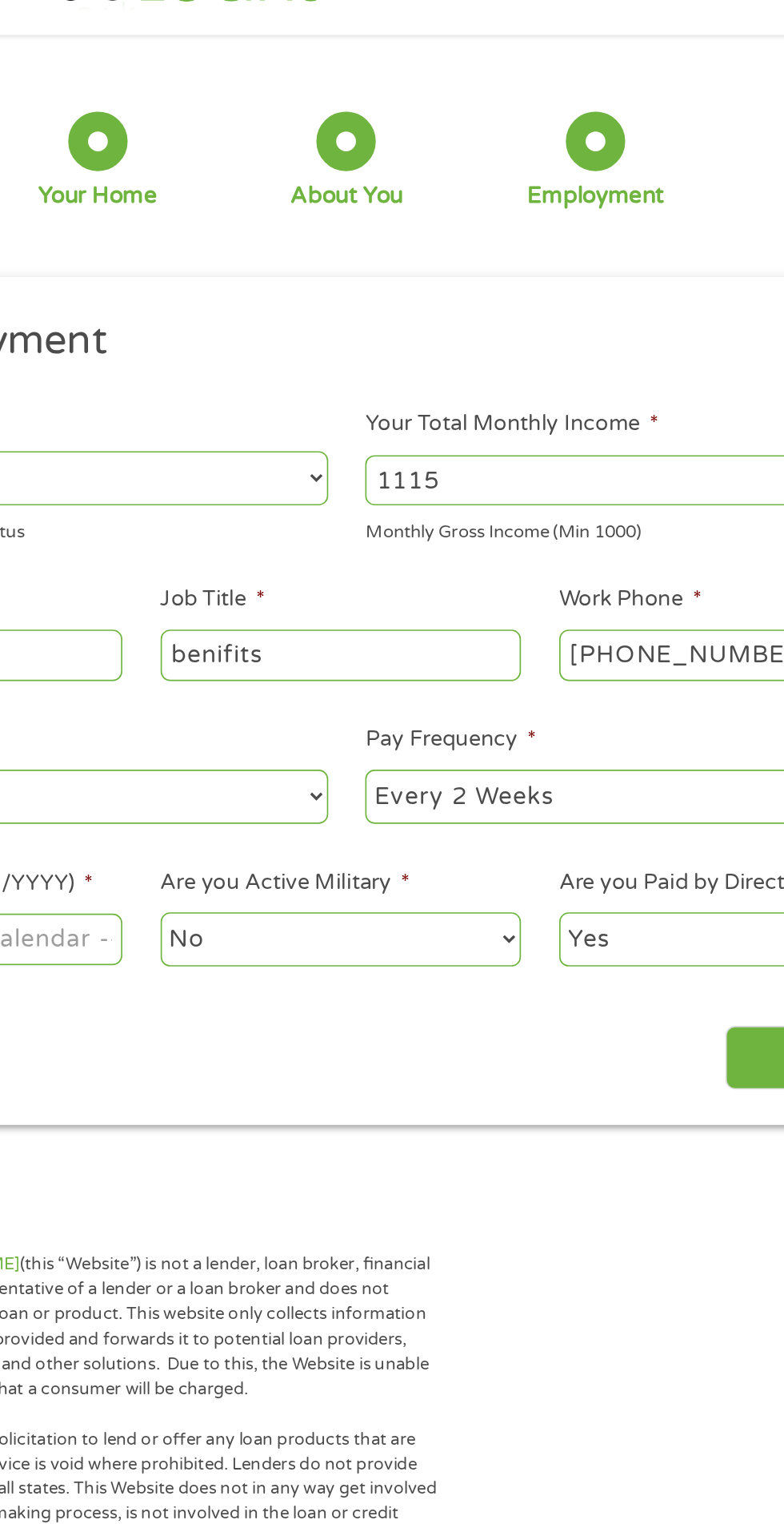
click at [552, 536] on select "--- Choose one --- Every 2 Weeks Every Week Monthly Semi-Monthly" at bounding box center [574, 530] width 343 height 33
select select "monthly"
click at [403, 514] on select "--- Choose one --- Every 2 Weeks Every Week Monthly Semi-Monthly" at bounding box center [574, 530] width 343 height 33
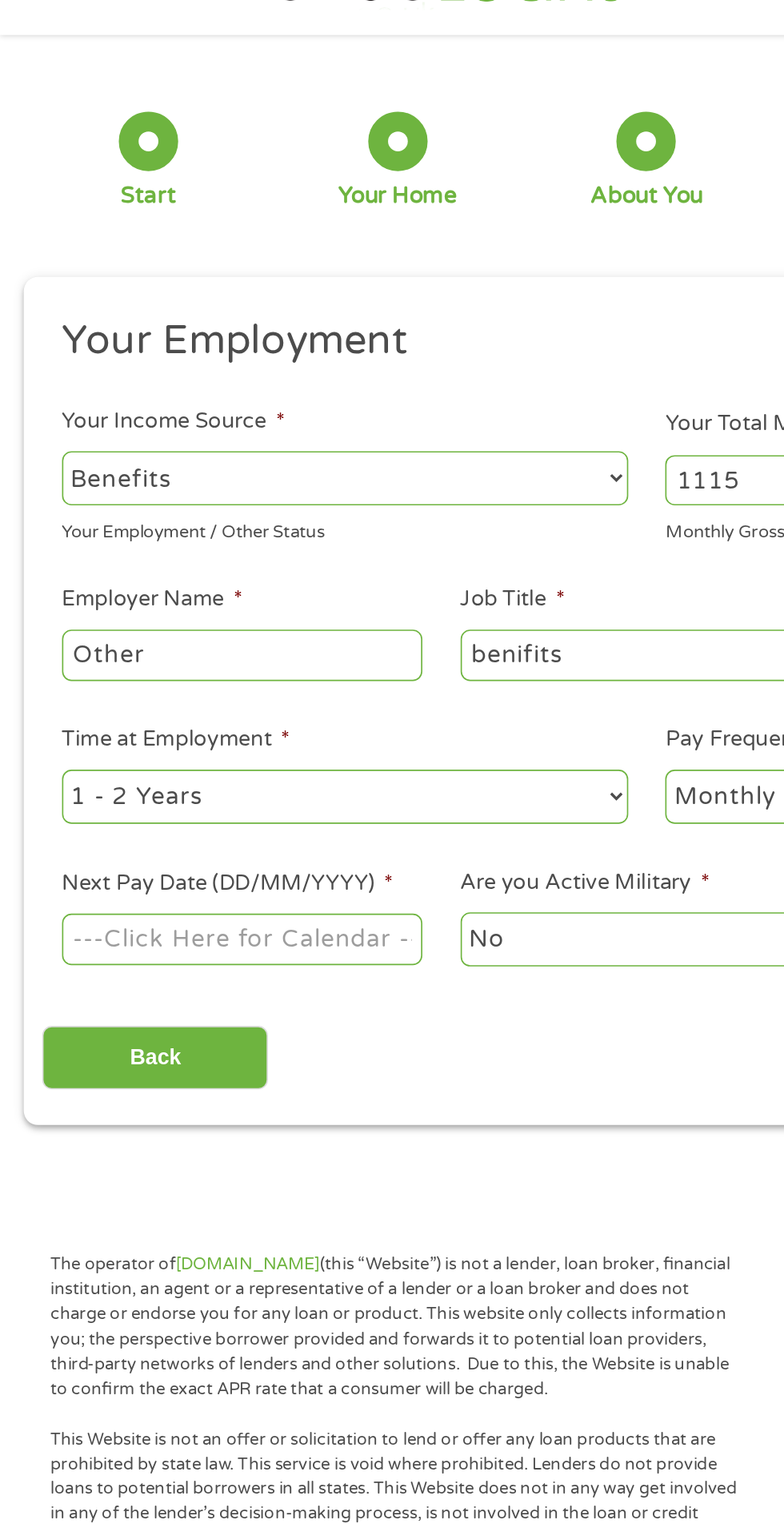
click at [213, 619] on body "Home Get Loan Offer How it works FAQs Blog Cash Loans Quick Loans Online Loans …" at bounding box center [392, 1212] width 784 height 2440
click at [237, 608] on input "Next Pay Date (DD/MM/YYYY) *" at bounding box center [147, 616] width 219 height 31
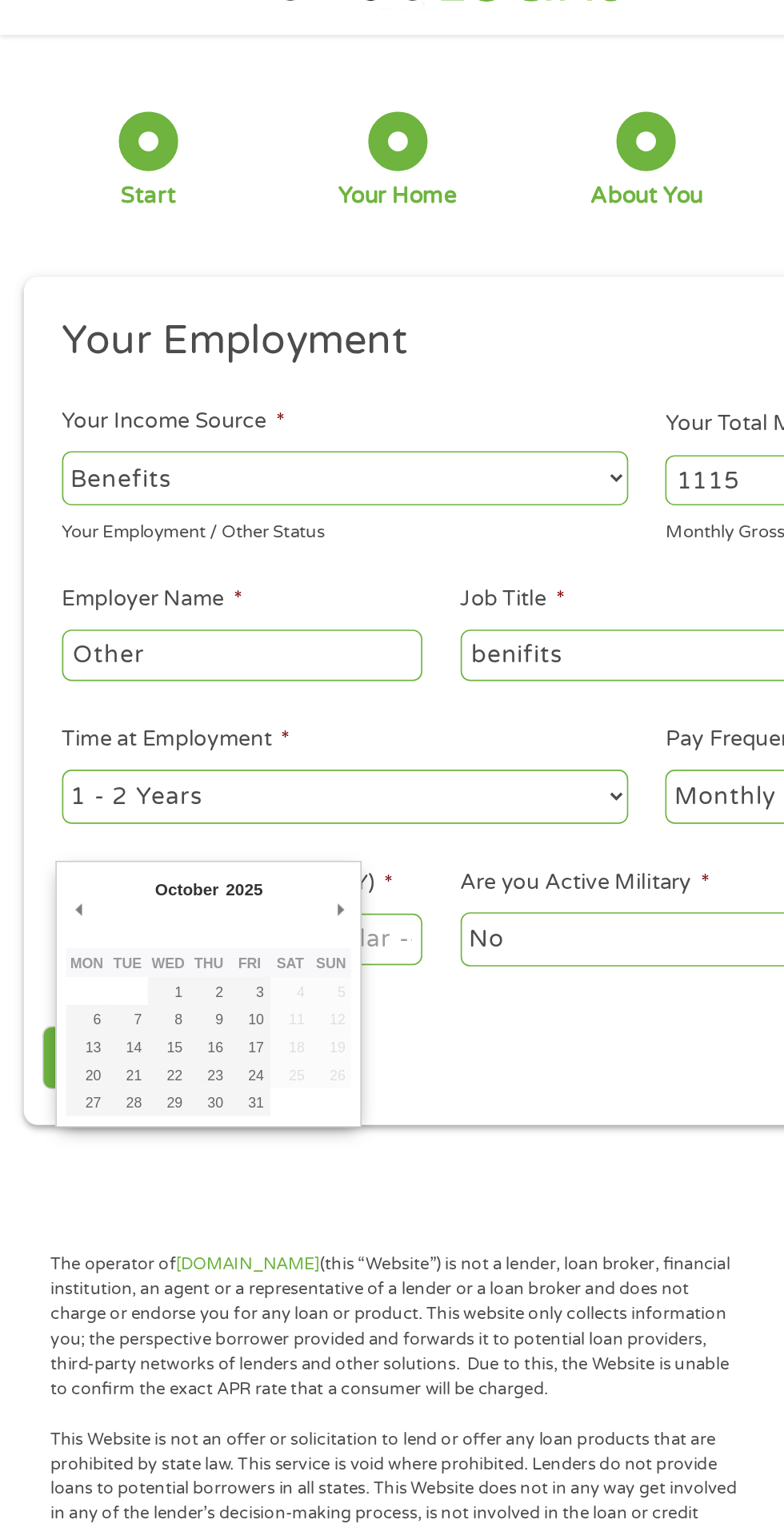
type input "01/10/2025"
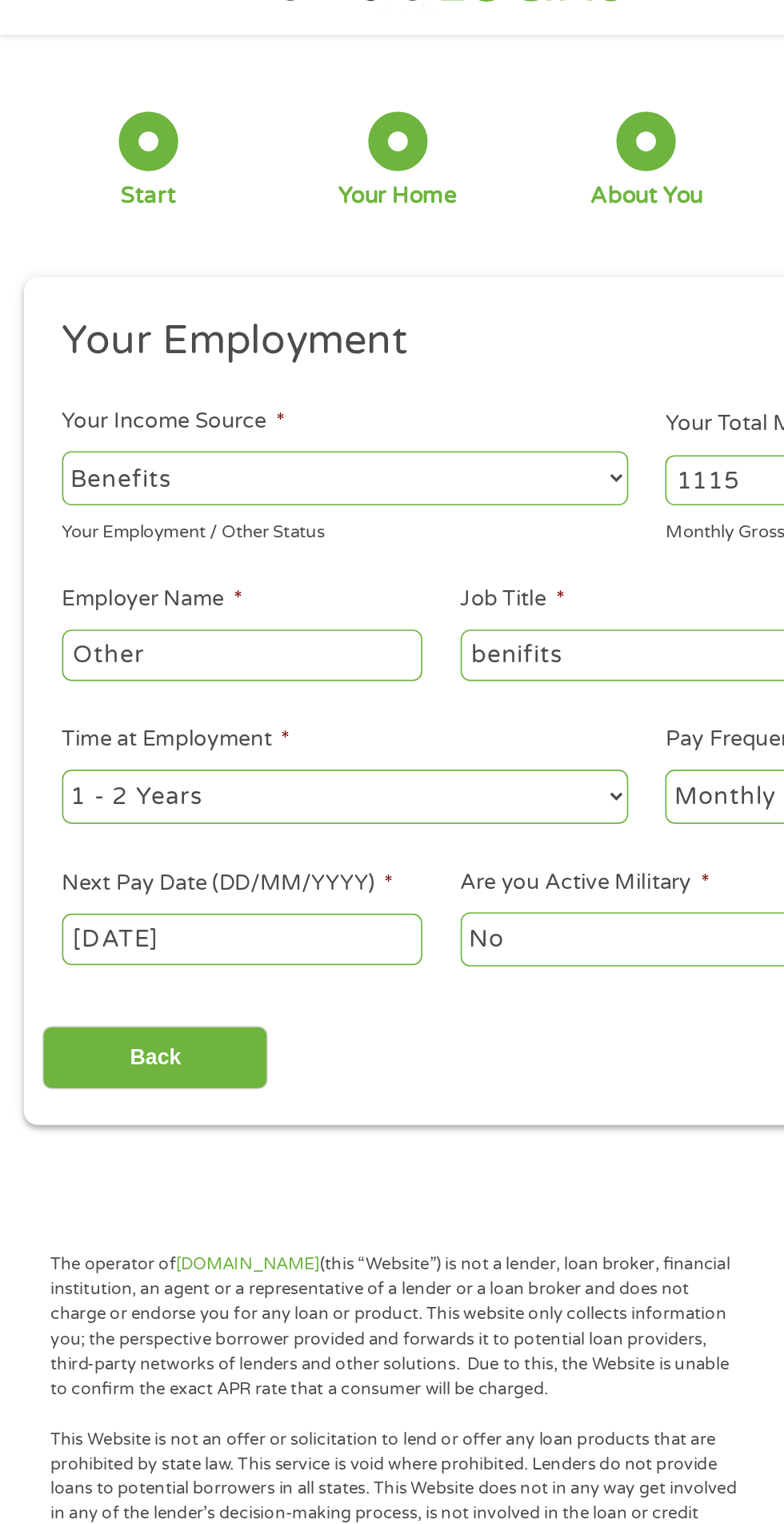
click at [371, 608] on select "No Yes" at bounding box center [389, 617] width 219 height 33
click at [280, 601] on select "No Yes" at bounding box center [389, 617] width 219 height 33
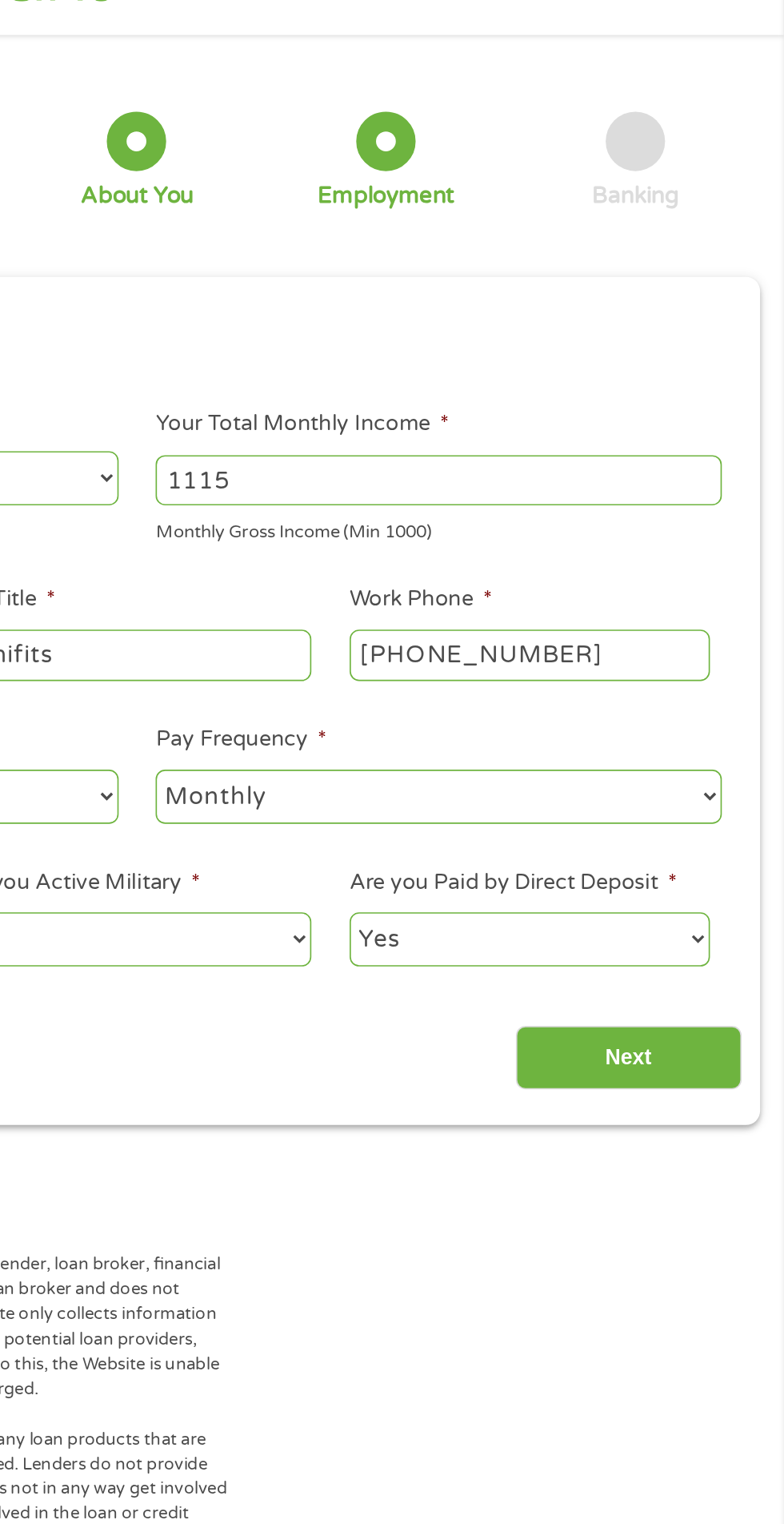
click at [685, 605] on select "Yes No" at bounding box center [631, 617] width 219 height 33
click at [521, 601] on select "Yes No" at bounding box center [631, 617] width 219 height 33
click at [719, 685] on input "Next" at bounding box center [690, 689] width 137 height 39
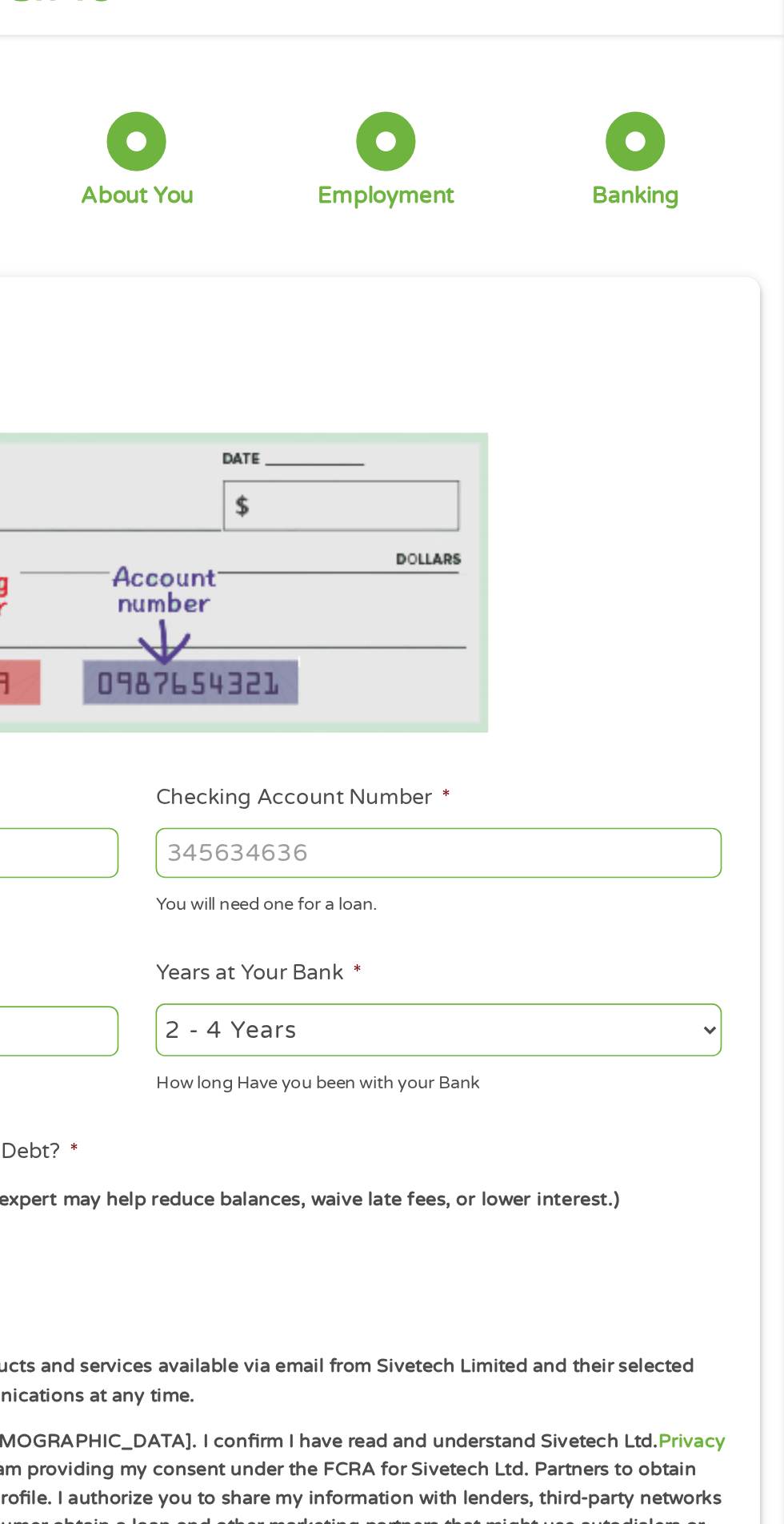
scroll to position [7, 7]
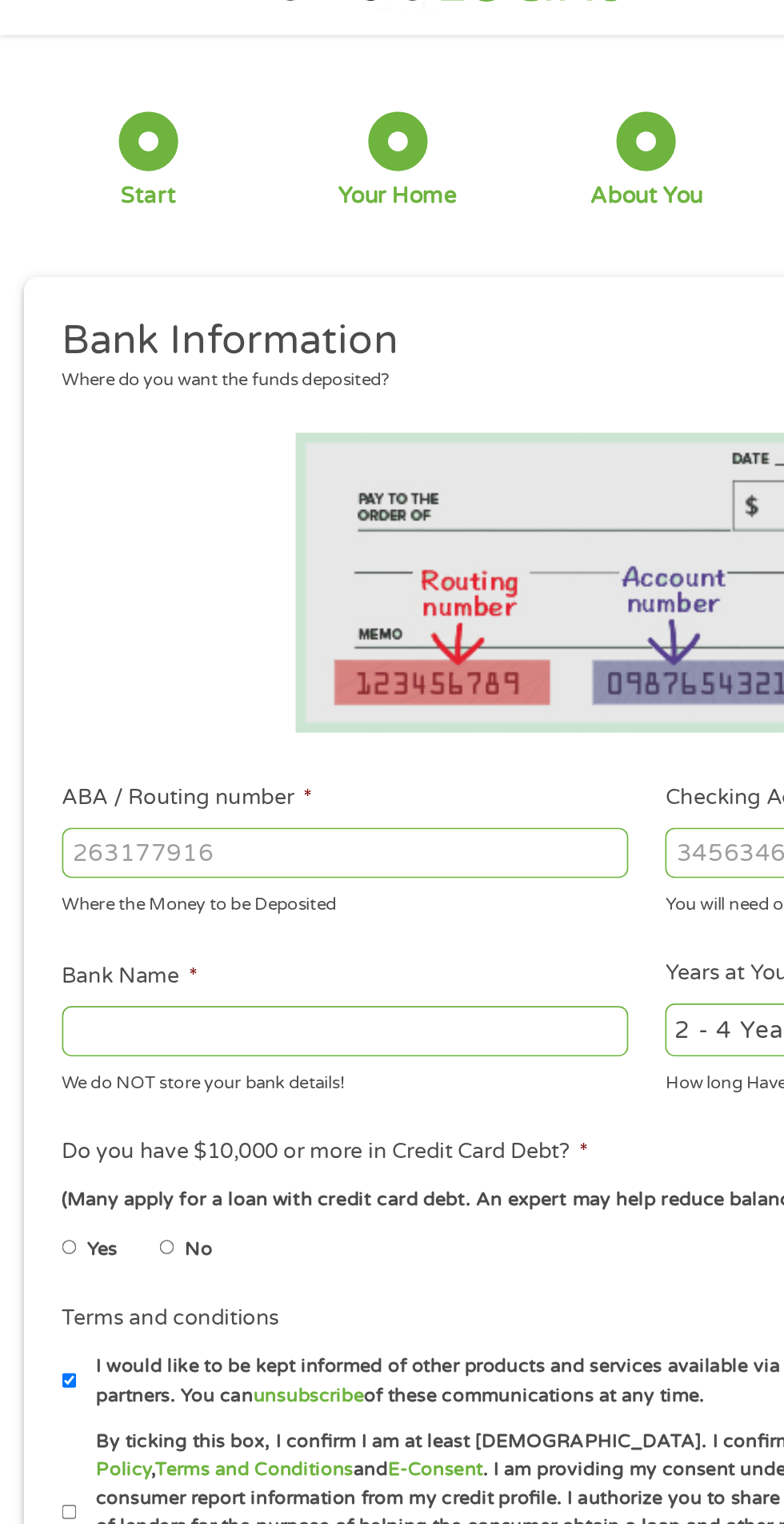
click at [269, 561] on input "ABA / Routing number *" at bounding box center [209, 564] width 343 height 31
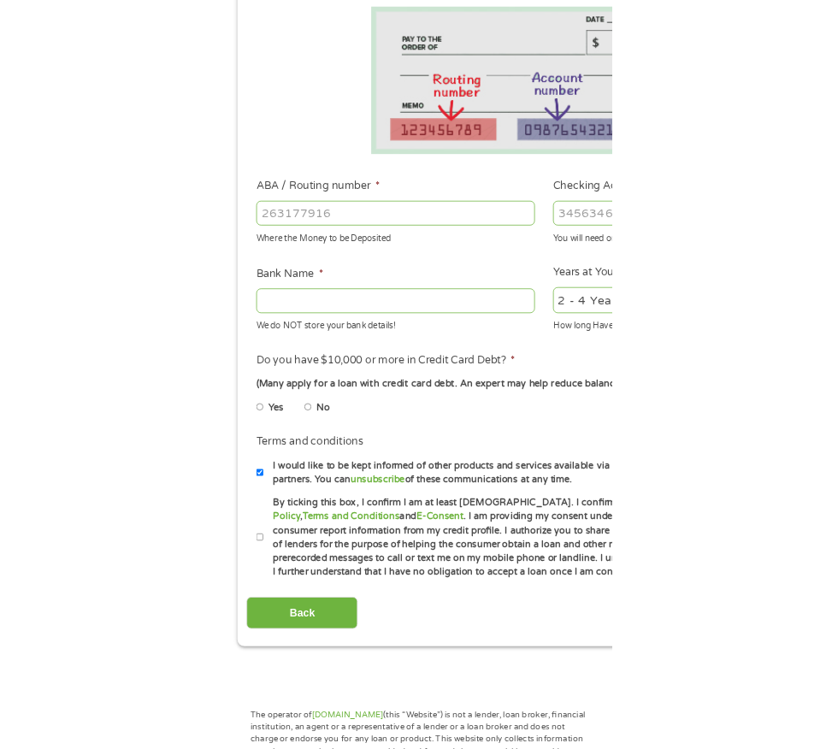
scroll to position [34, 0]
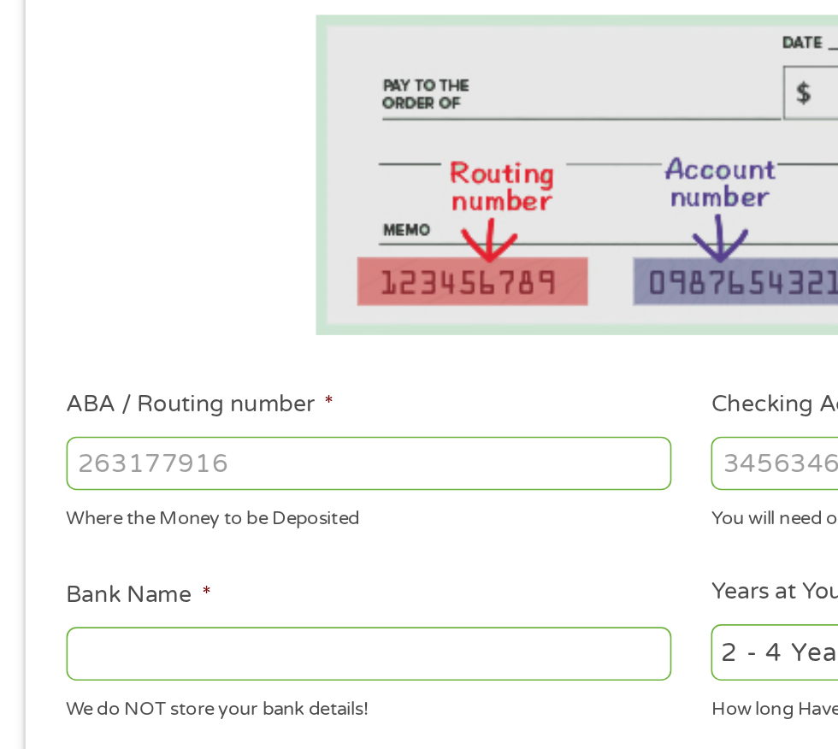
click at [322, 568] on input "ABA / Routing number *" at bounding box center [223, 576] width 367 height 33
paste input "103100195"
type input "103100195"
type input "CENTRAL NATIONAL BANK TRUST"
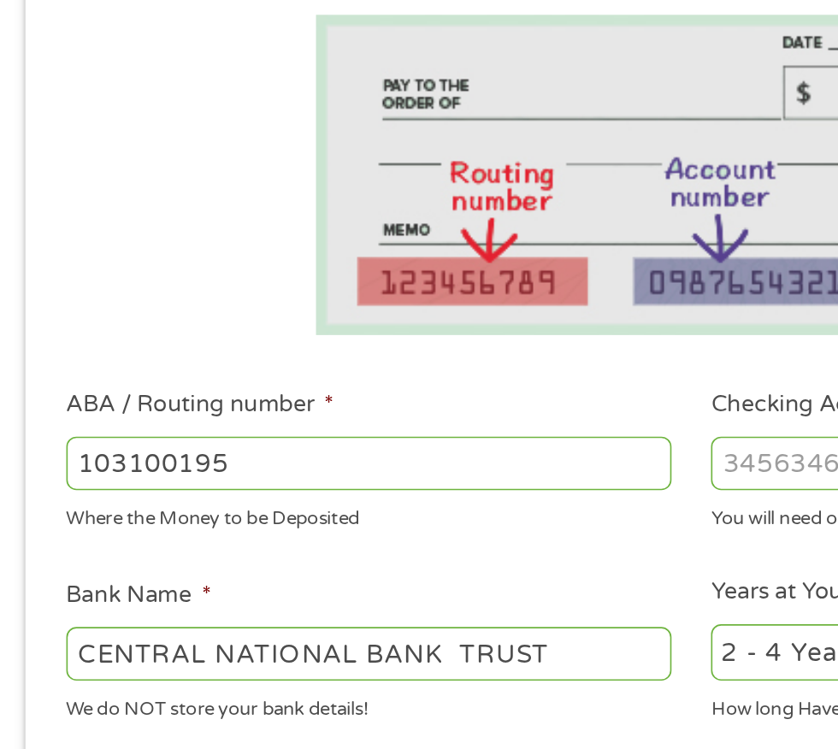
paste input "number"
type input "103100195"
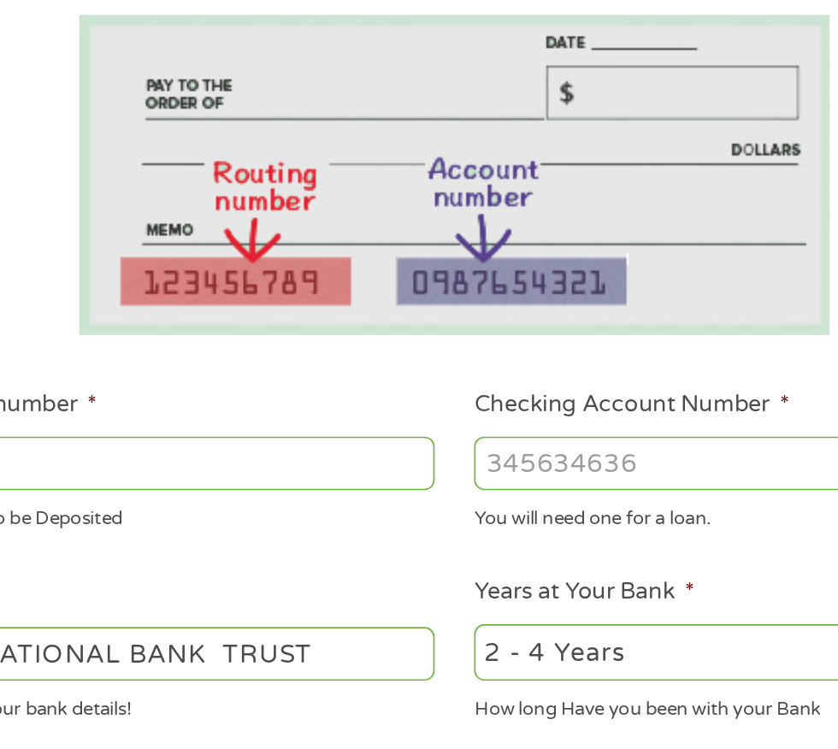
click at [547, 570] on input "Checking Account Number *" at bounding box center [614, 576] width 367 height 33
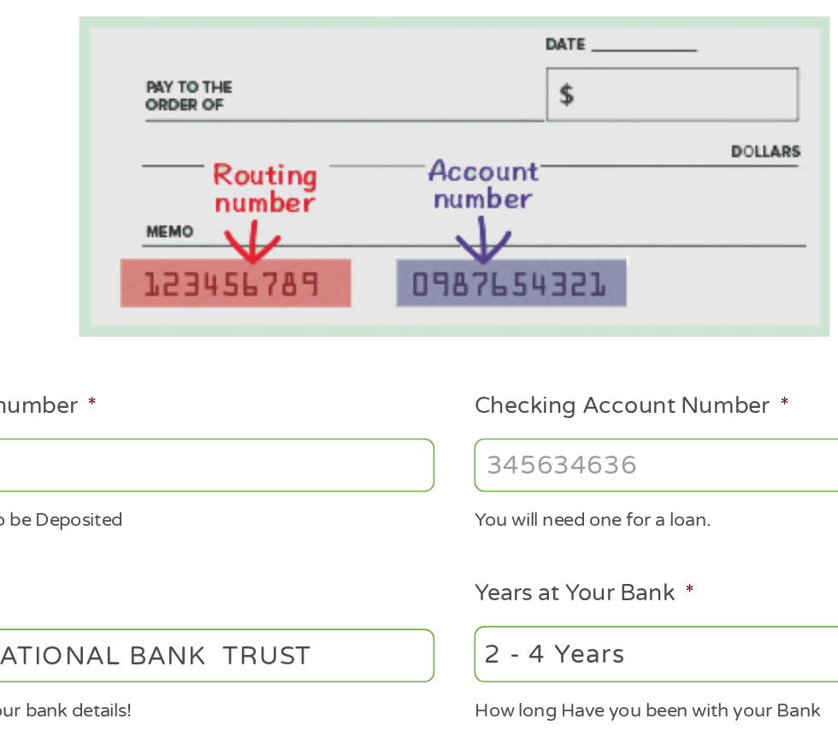
paste input "689154923890"
click at [554, 577] on input "689154923890" at bounding box center [614, 576] width 367 height 33
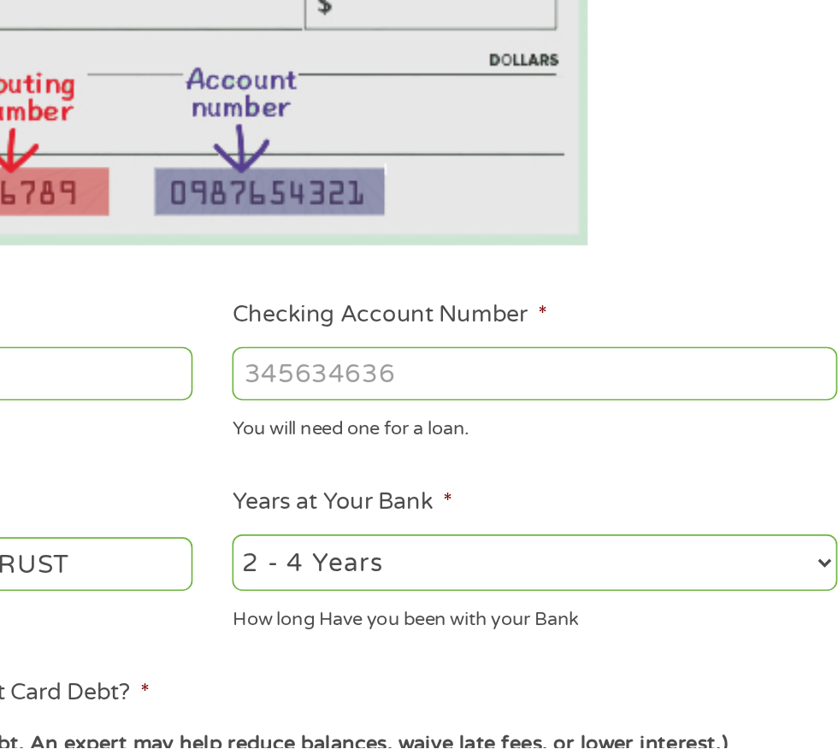
type input "689154923890"
click at [627, 626] on select "2 - 4 Years 6 - 12 Months 1 - 2 Years Over 4 Years" at bounding box center [614, 637] width 367 height 35
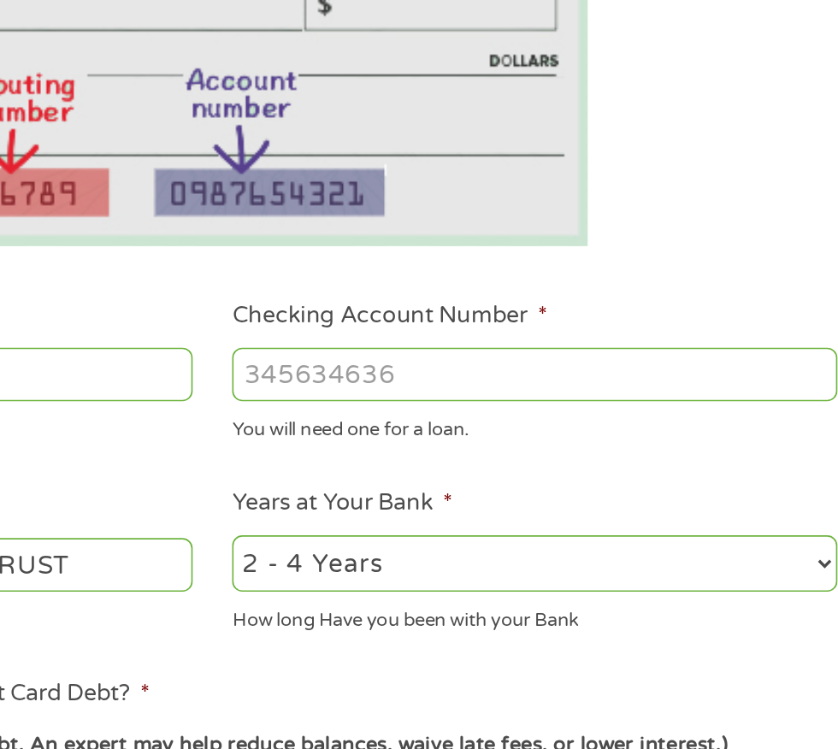
click at [431, 620] on select "2 - 4 Years 6 - 12 Months 1 - 2 Years Over 4 Years" at bounding box center [614, 637] width 367 height 35
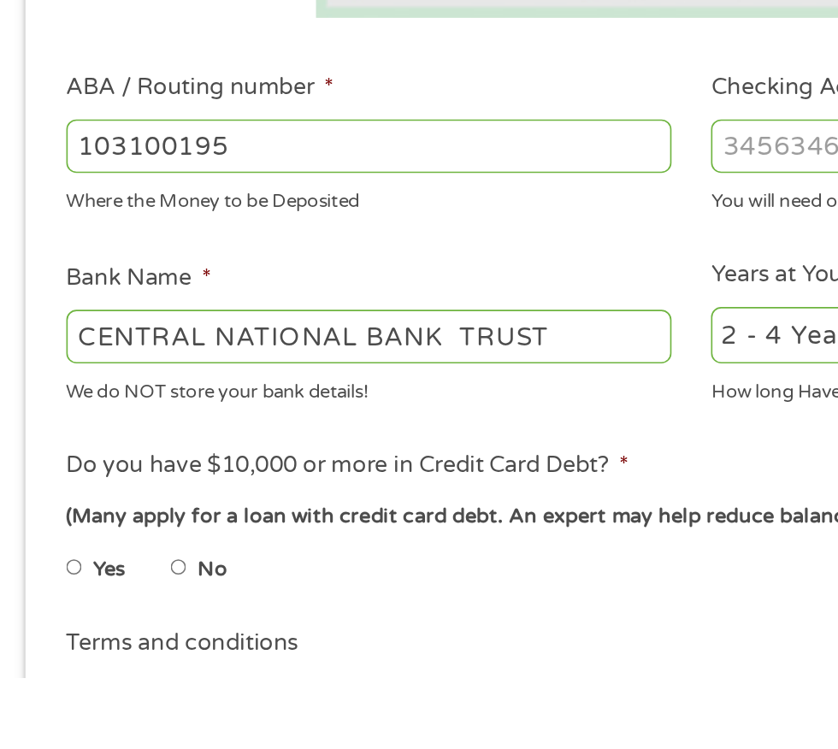
scroll to position [187, 0]
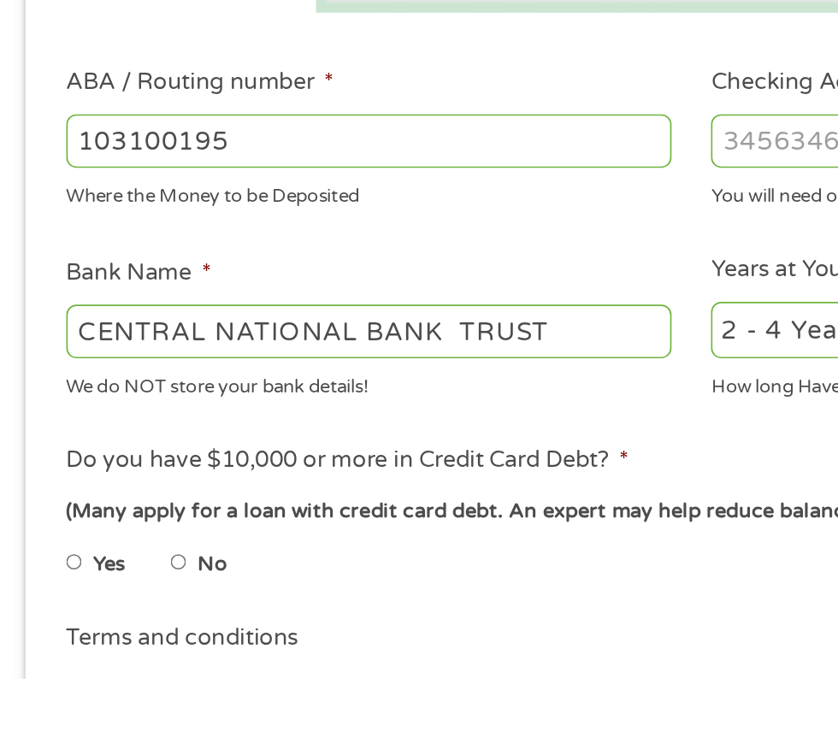
click at [44, 671] on input "Yes" at bounding box center [45, 678] width 10 height 27
radio input "true"
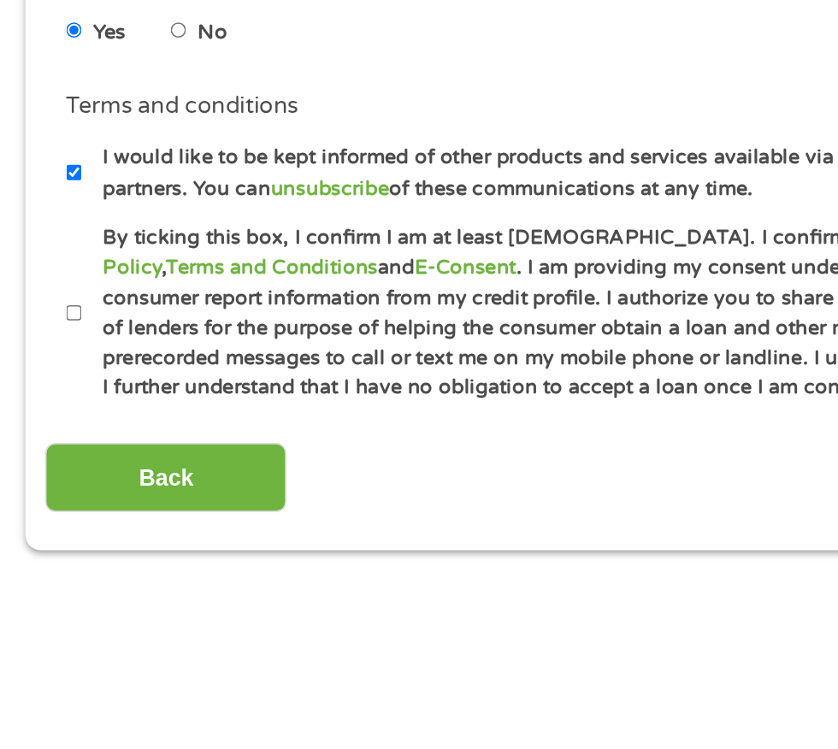
scroll to position [512, 0]
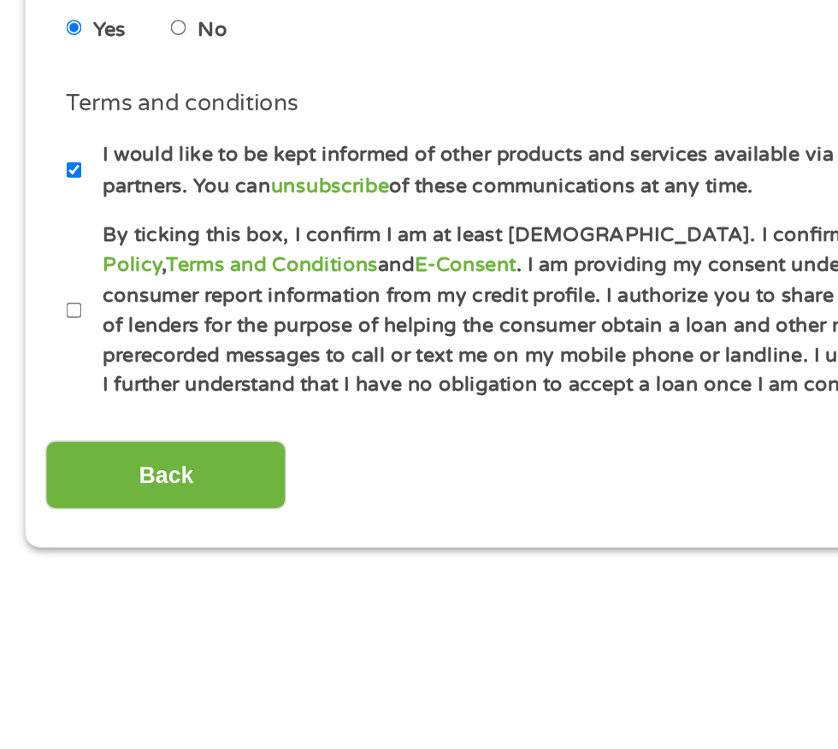
click at [44, 529] on input "By ticking this box, I confirm I am at least 18 years old. I confirm I have rea…" at bounding box center [45, 525] width 10 height 27
checkbox input "true"
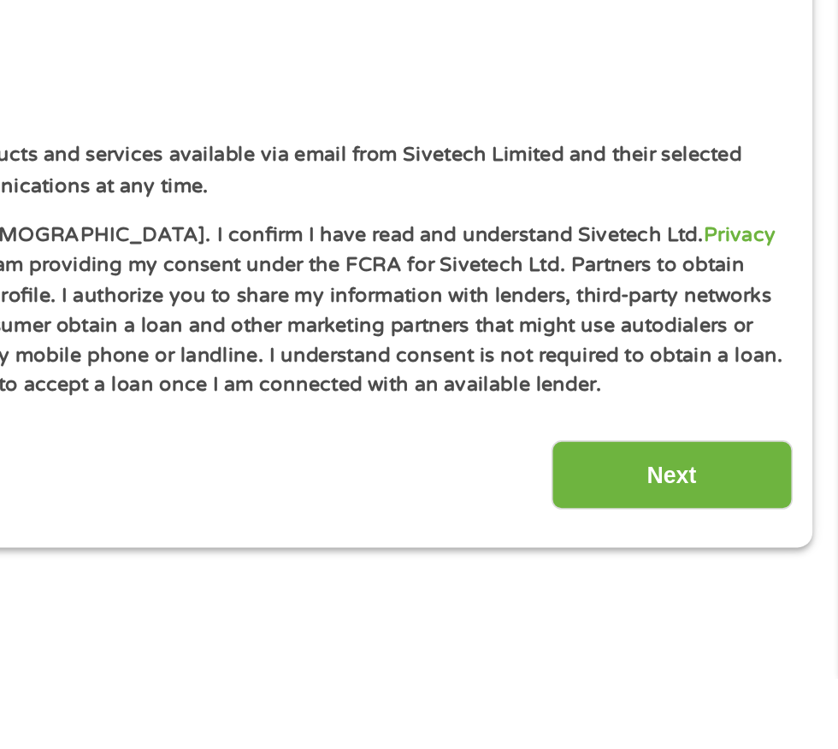
click at [744, 630] on input "Next" at bounding box center [738, 626] width 146 height 42
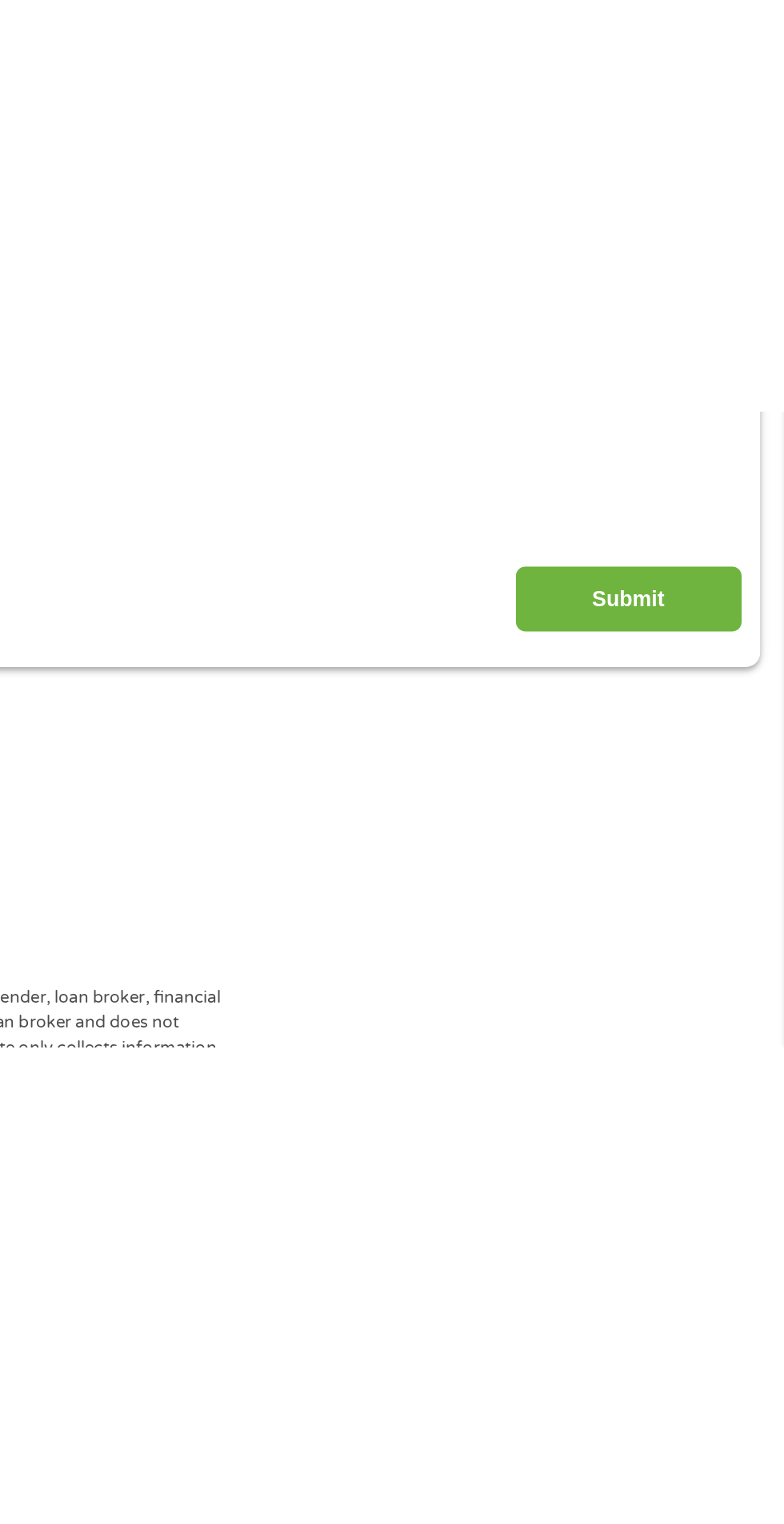
scroll to position [7, 0]
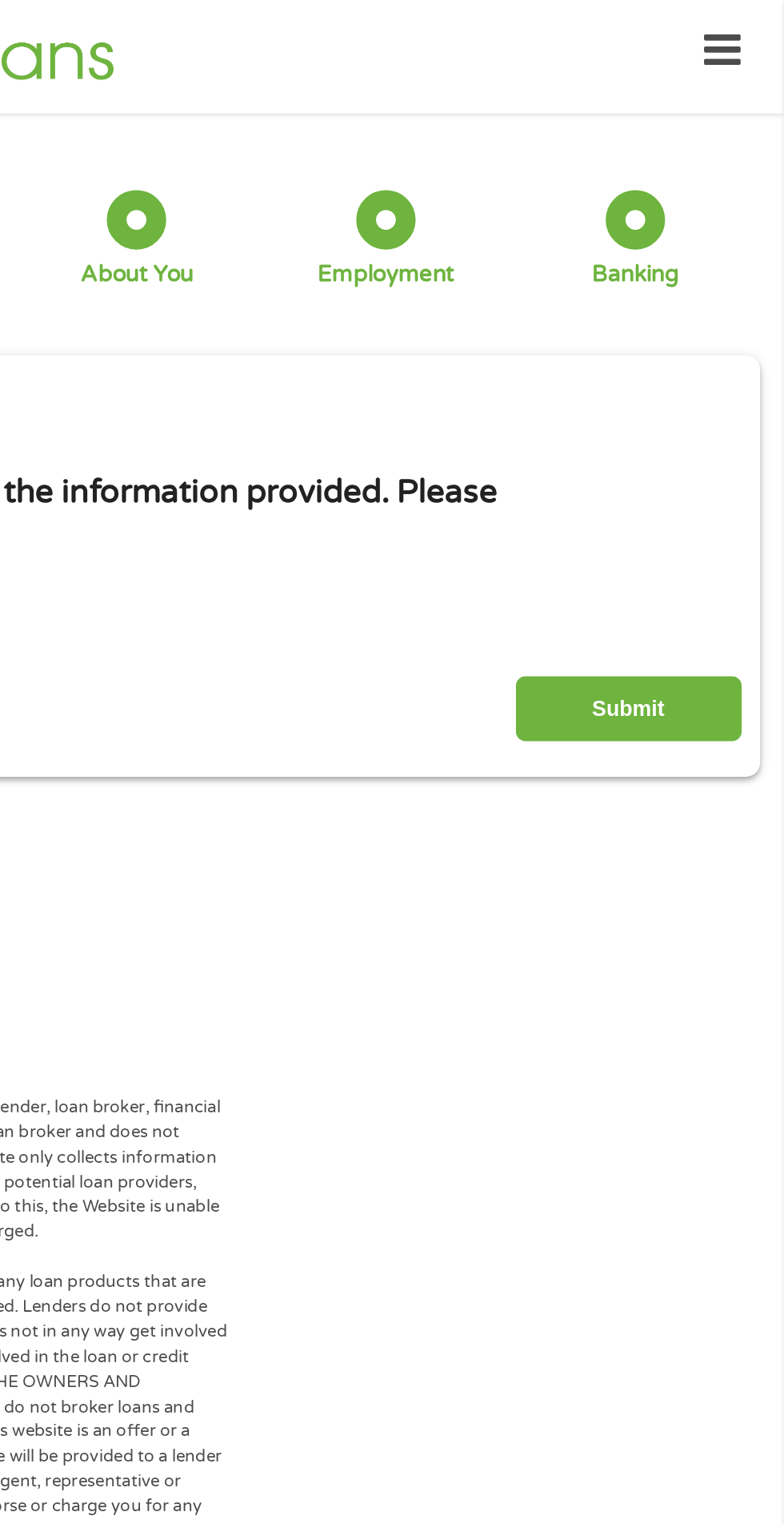
click at [688, 428] on input "Submit" at bounding box center [690, 430] width 137 height 39
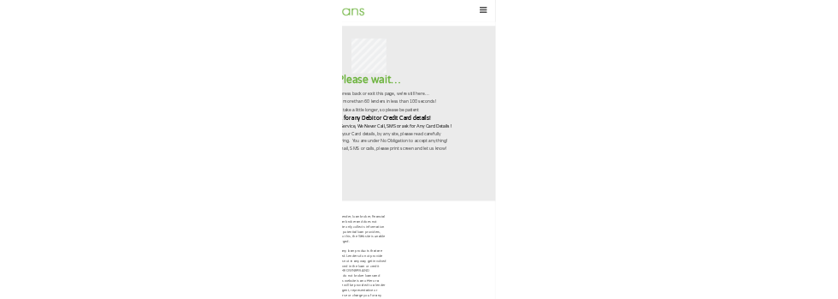
scroll to position [0, 0]
